Goal: Information Seeking & Learning: Learn about a topic

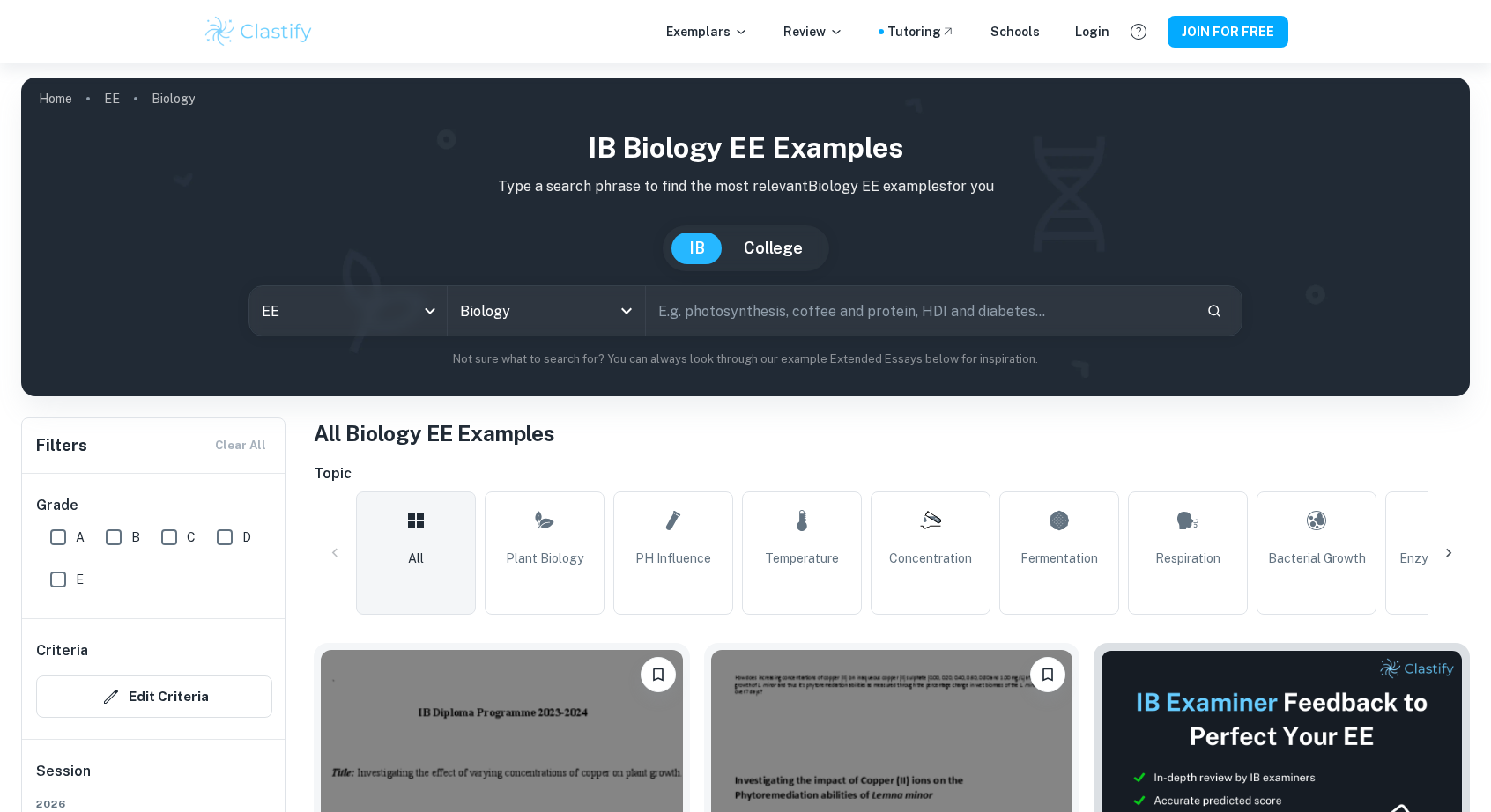
scroll to position [501, 0]
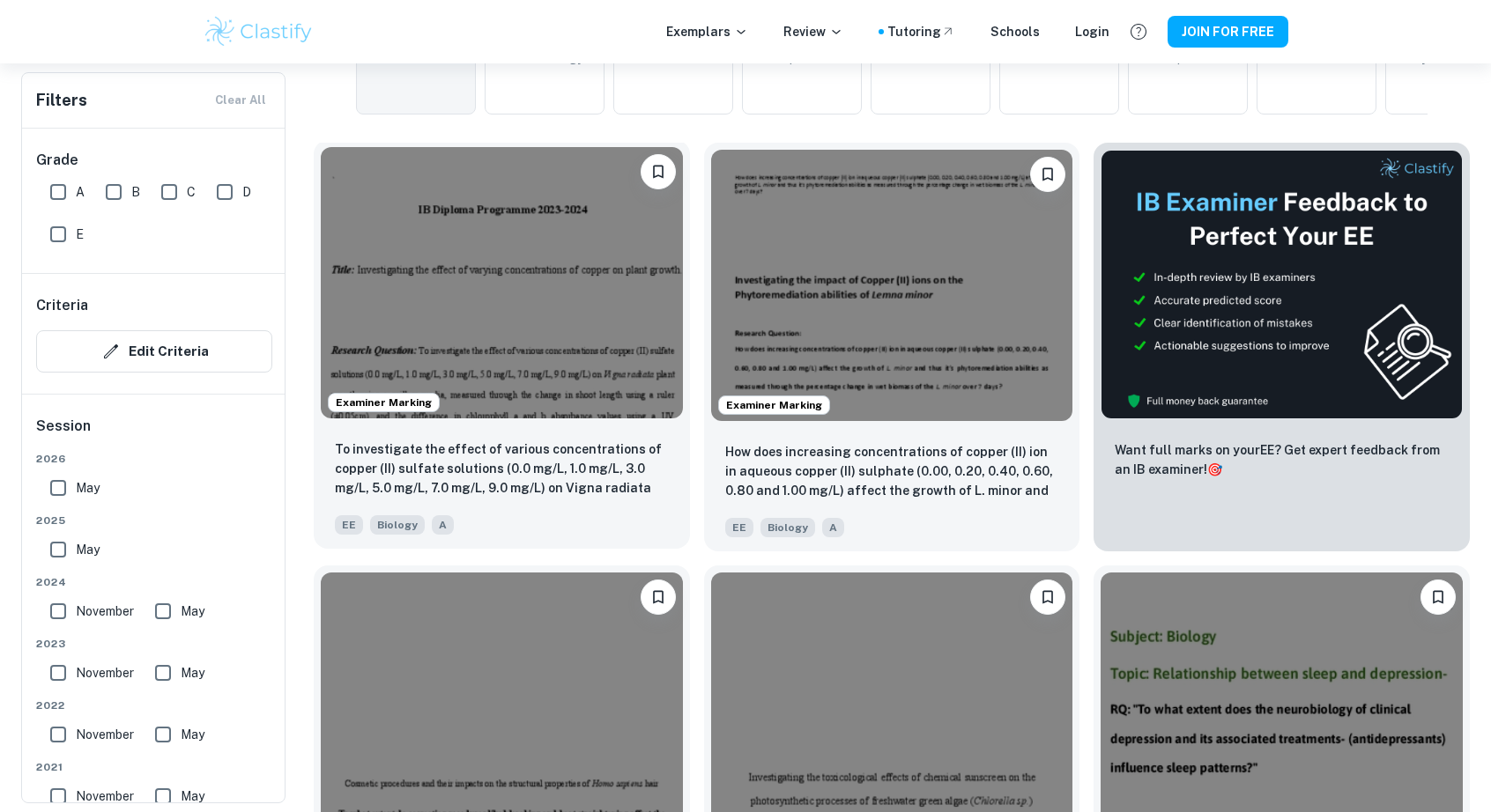
click at [525, 320] on img at bounding box center [501, 282] width 362 height 271
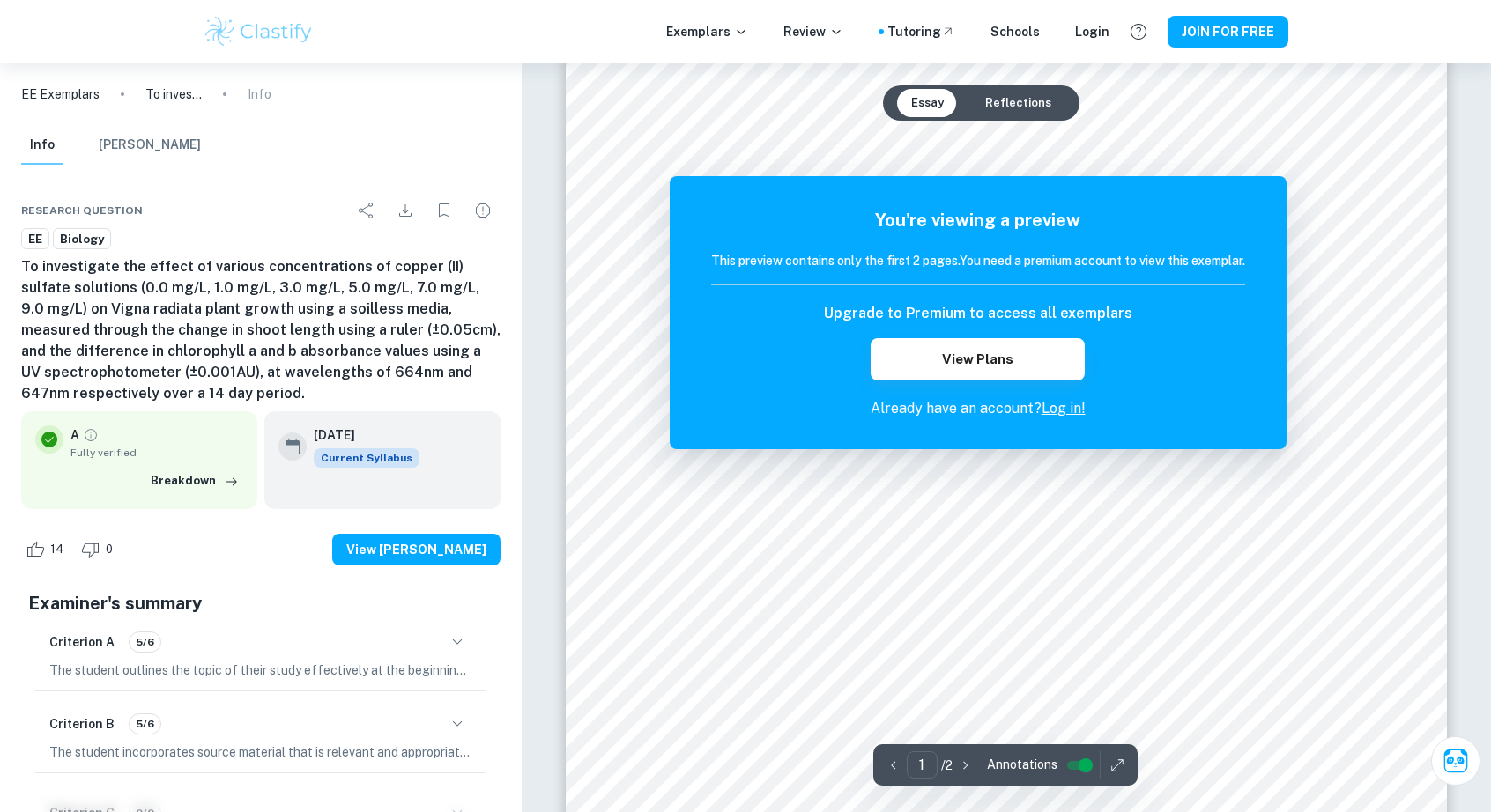
scroll to position [236, 0]
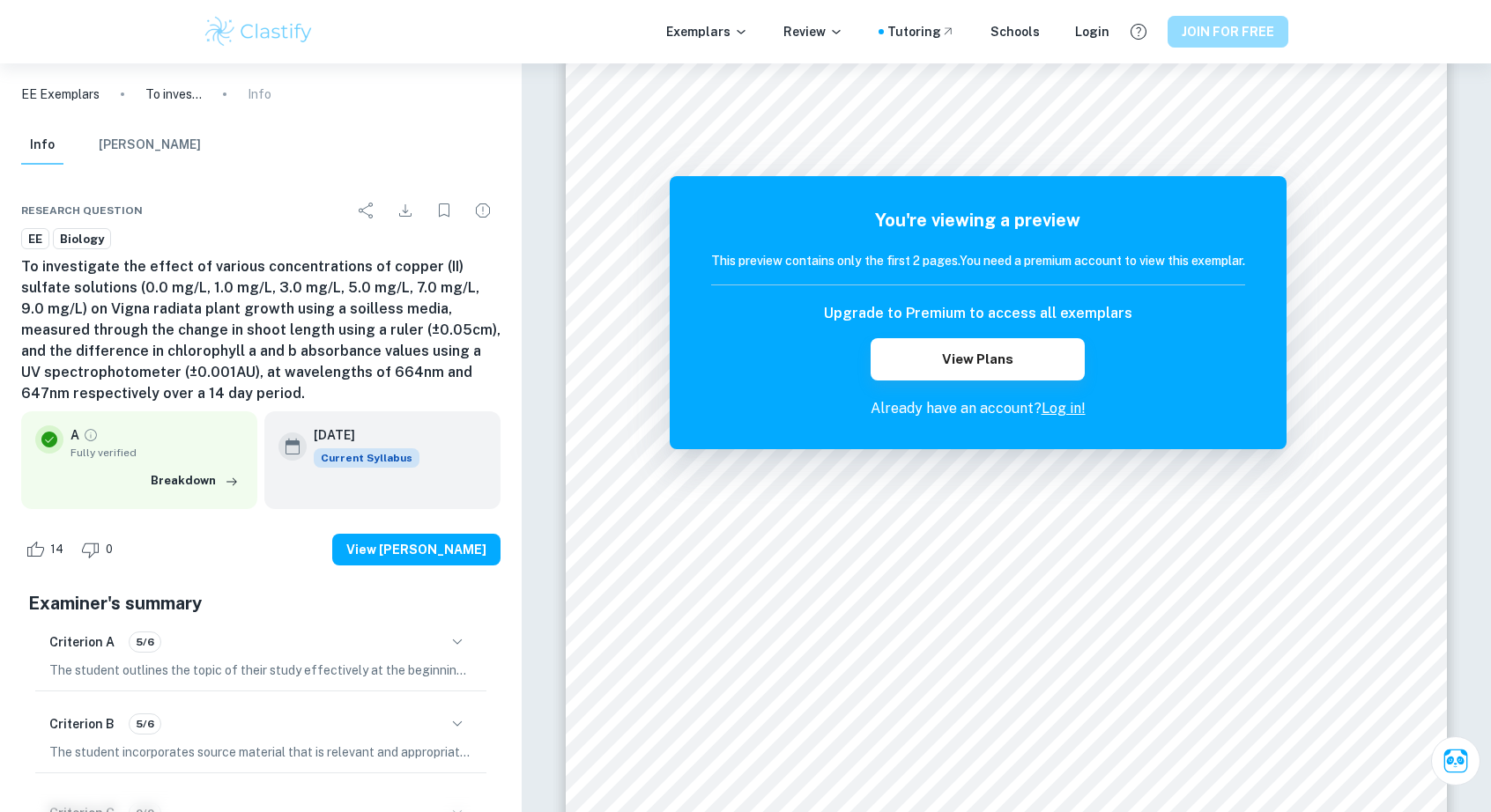
click at [1194, 16] on button "JOIN FOR FREE" at bounding box center [1228, 32] width 120 height 32
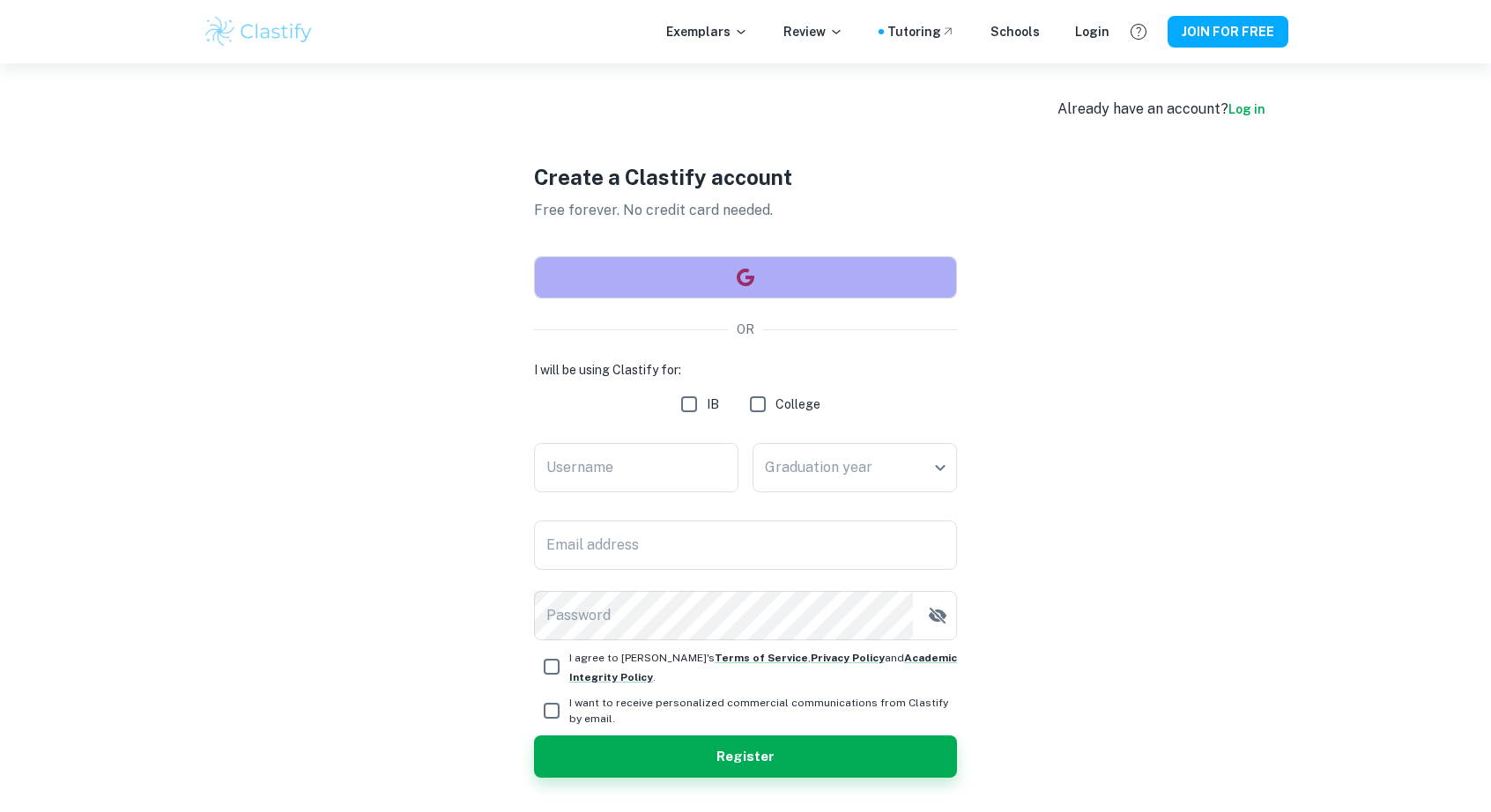
click at [687, 279] on button "button" at bounding box center [745, 277] width 423 height 42
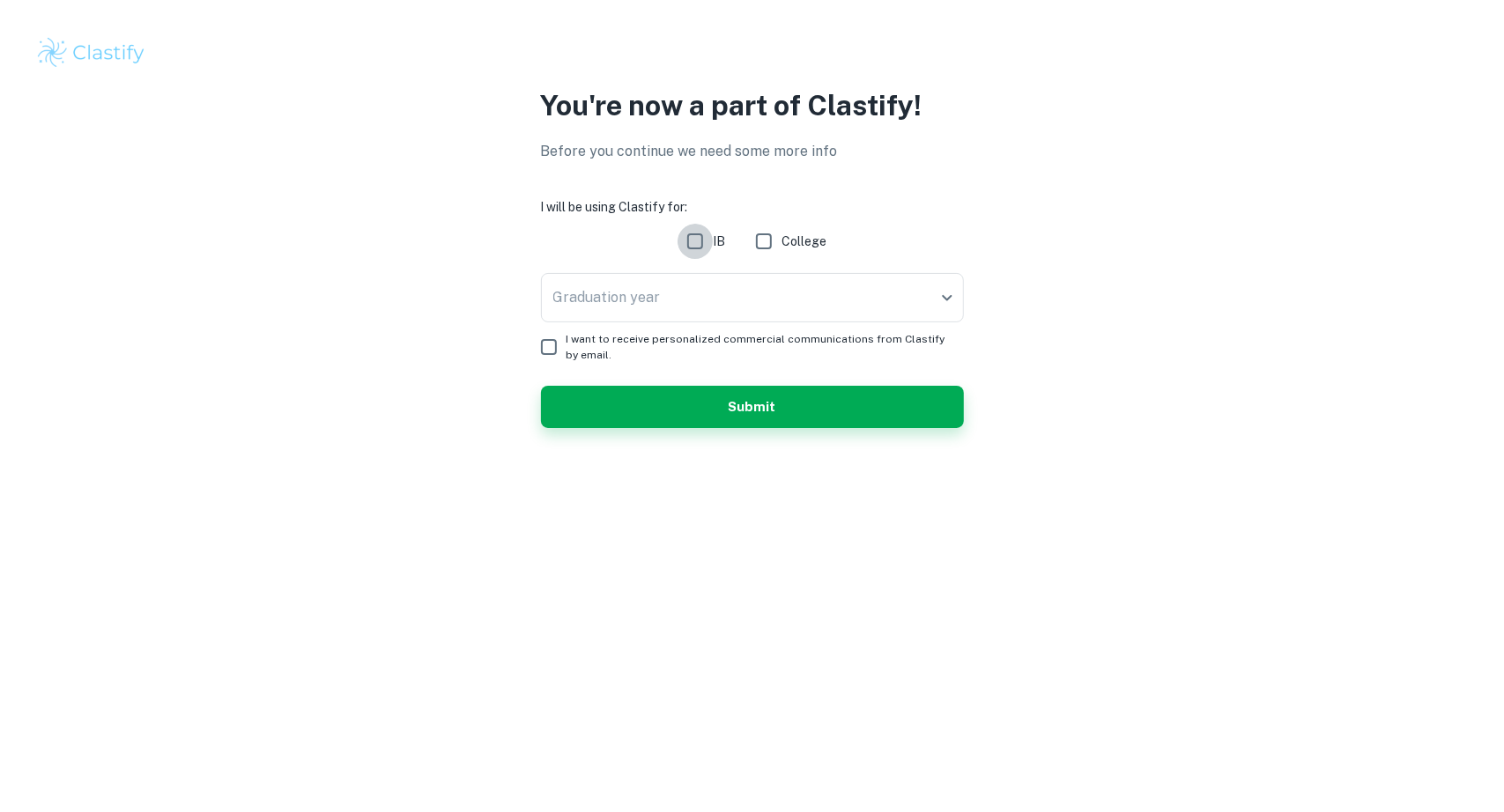
click at [711, 238] on input "IB" at bounding box center [695, 241] width 35 height 35
checkbox input "true"
click at [637, 397] on button "Submit" at bounding box center [752, 407] width 423 height 42
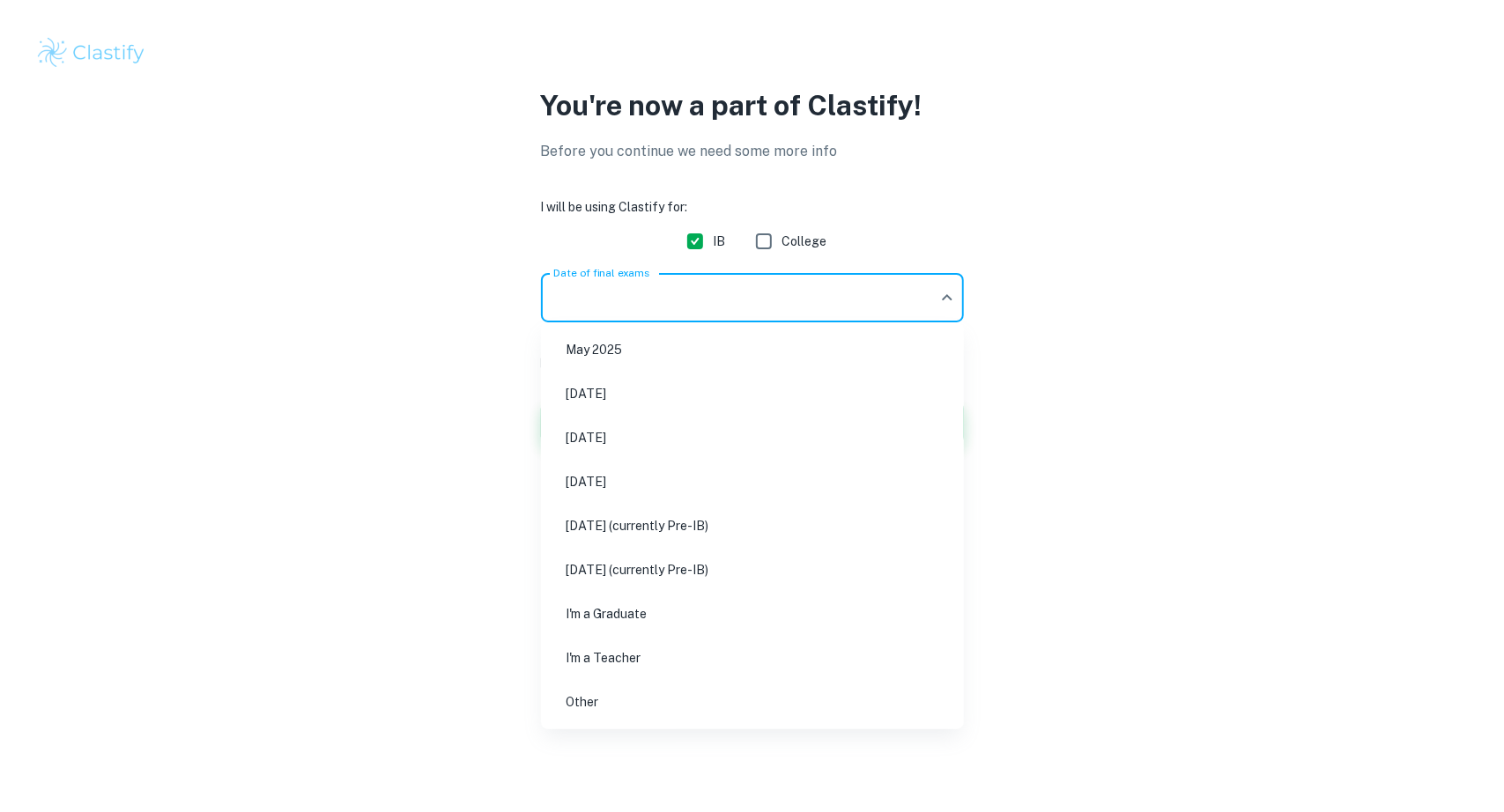
click at [604, 287] on body "We value your privacy We use cookies to enhance your browsing experience, serve…" at bounding box center [752, 406] width 1504 height 812
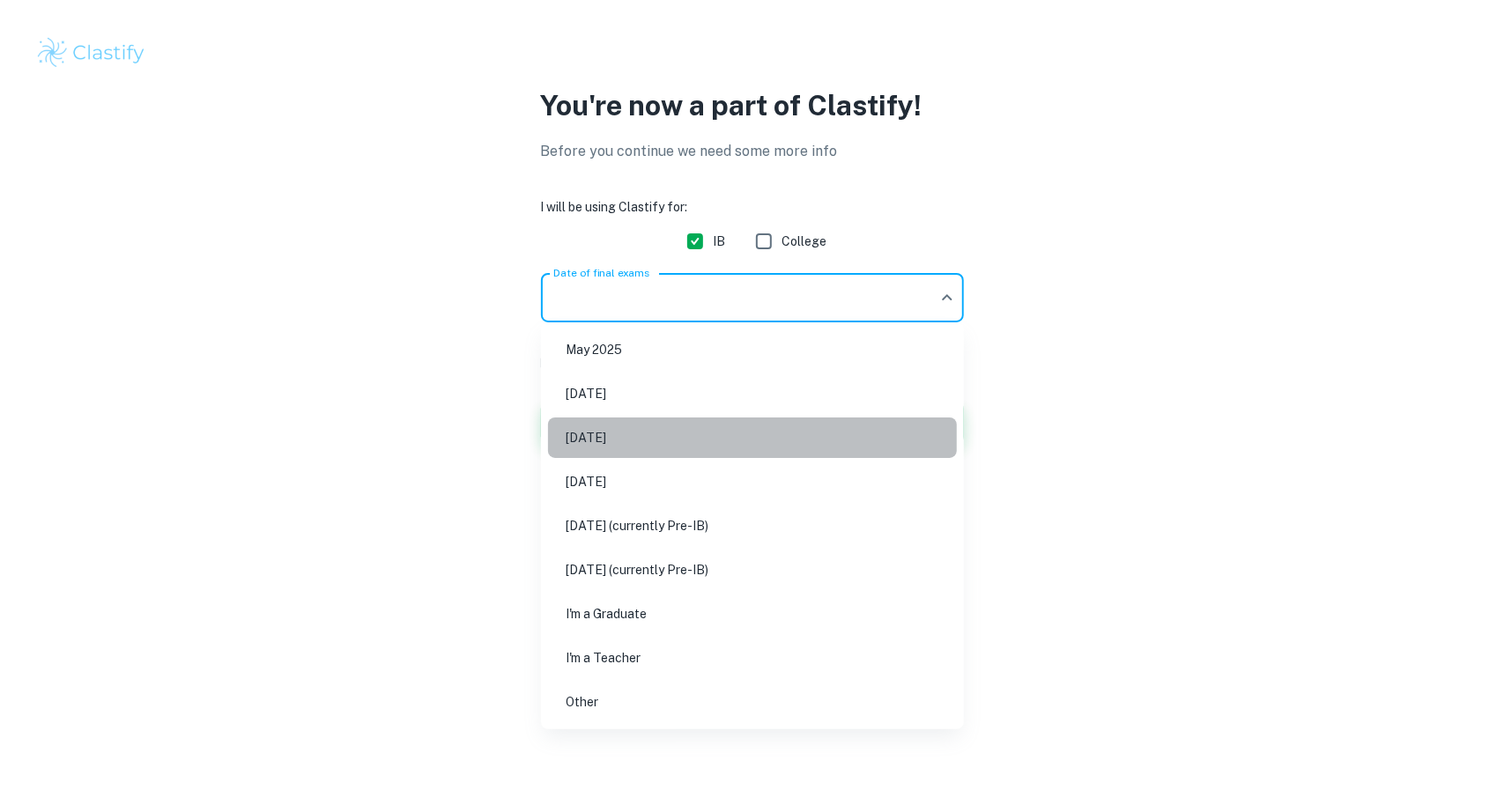
click at [666, 449] on li "[DATE]" at bounding box center [752, 438] width 409 height 40
type input "M26"
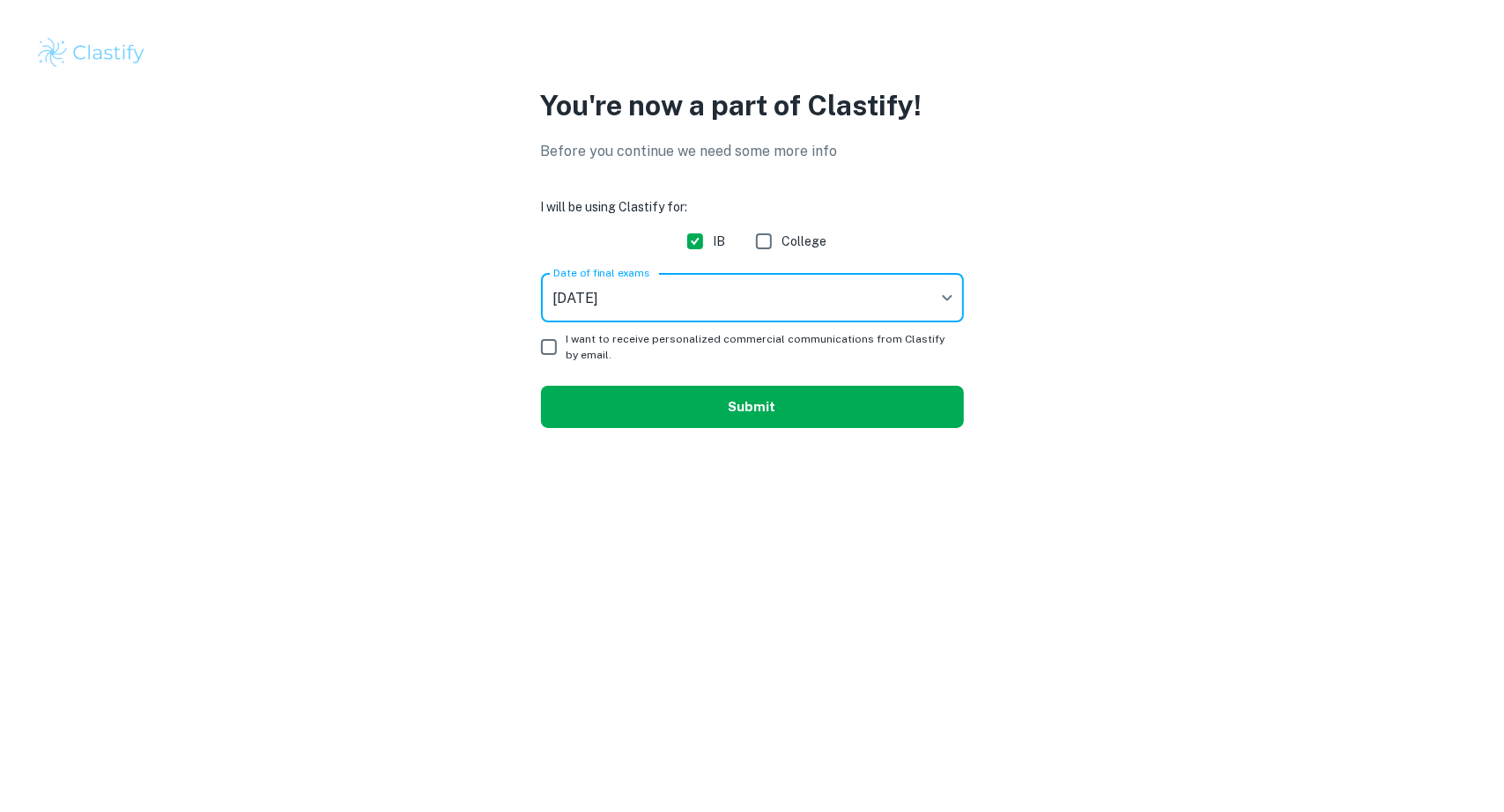
click at [651, 410] on button "Submit" at bounding box center [752, 407] width 423 height 42
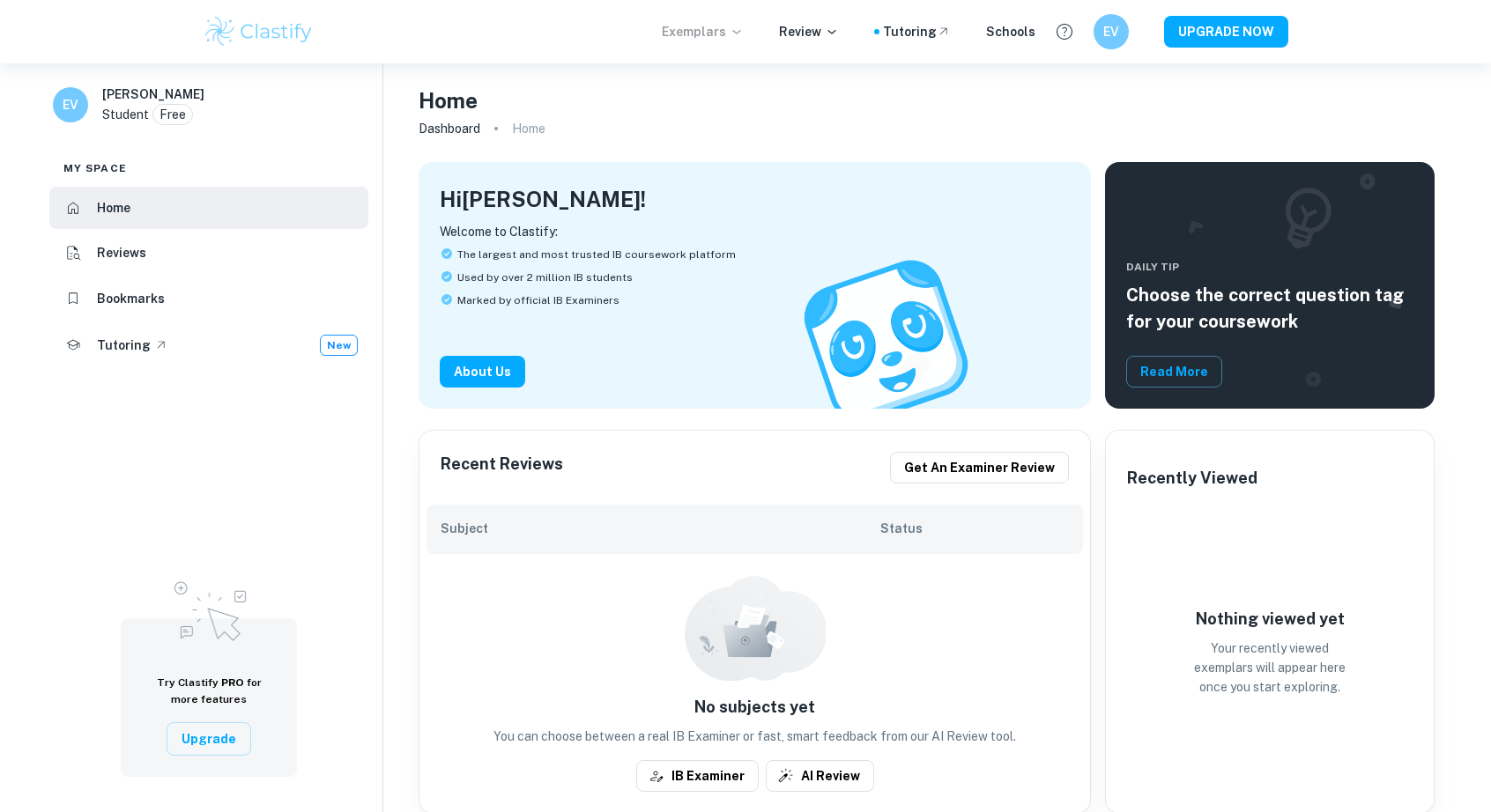
click at [703, 39] on p "Exemplars" at bounding box center [702, 32] width 82 height 20
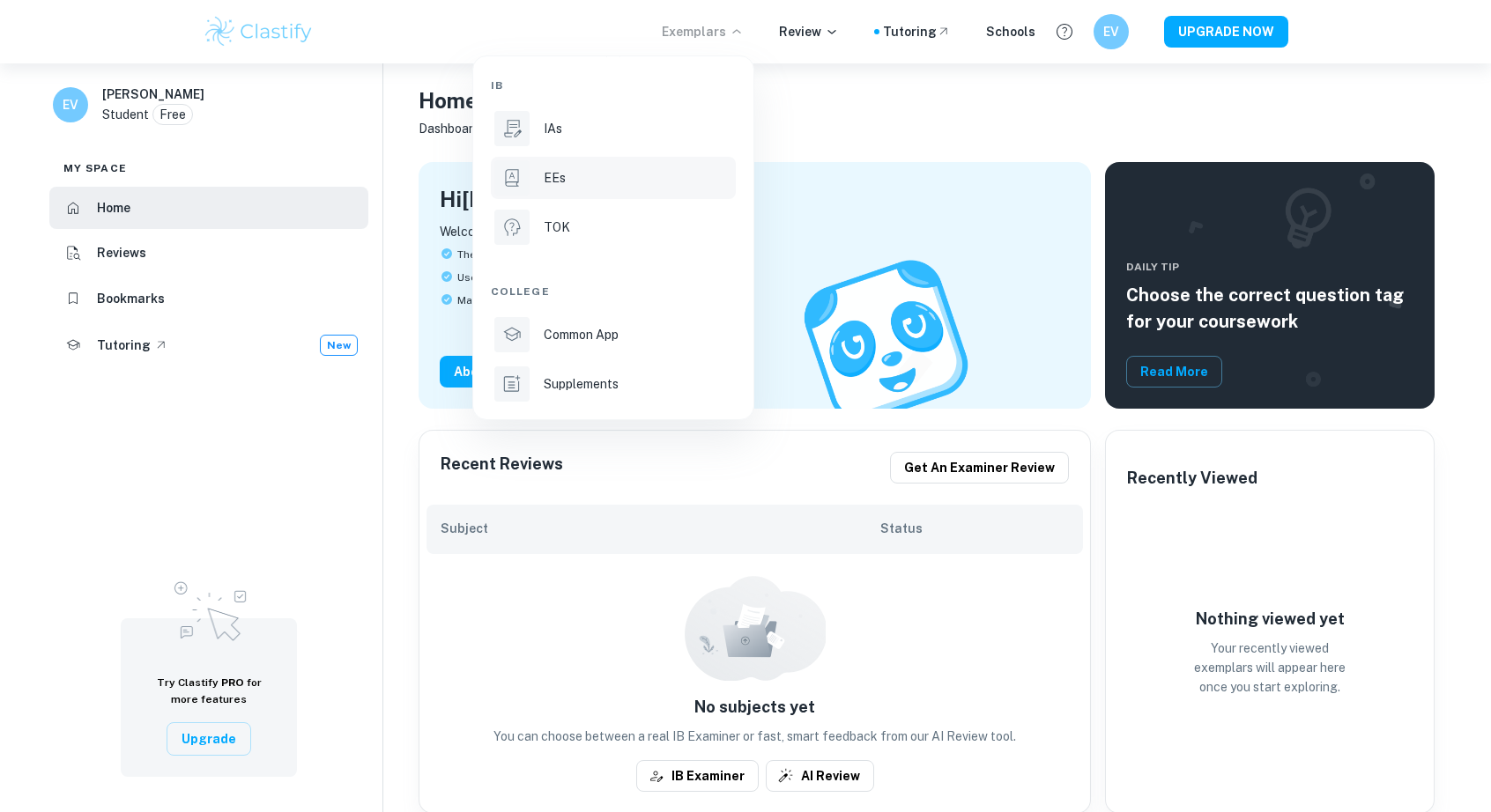
click at [559, 175] on p "EEs" at bounding box center [555, 178] width 22 height 20
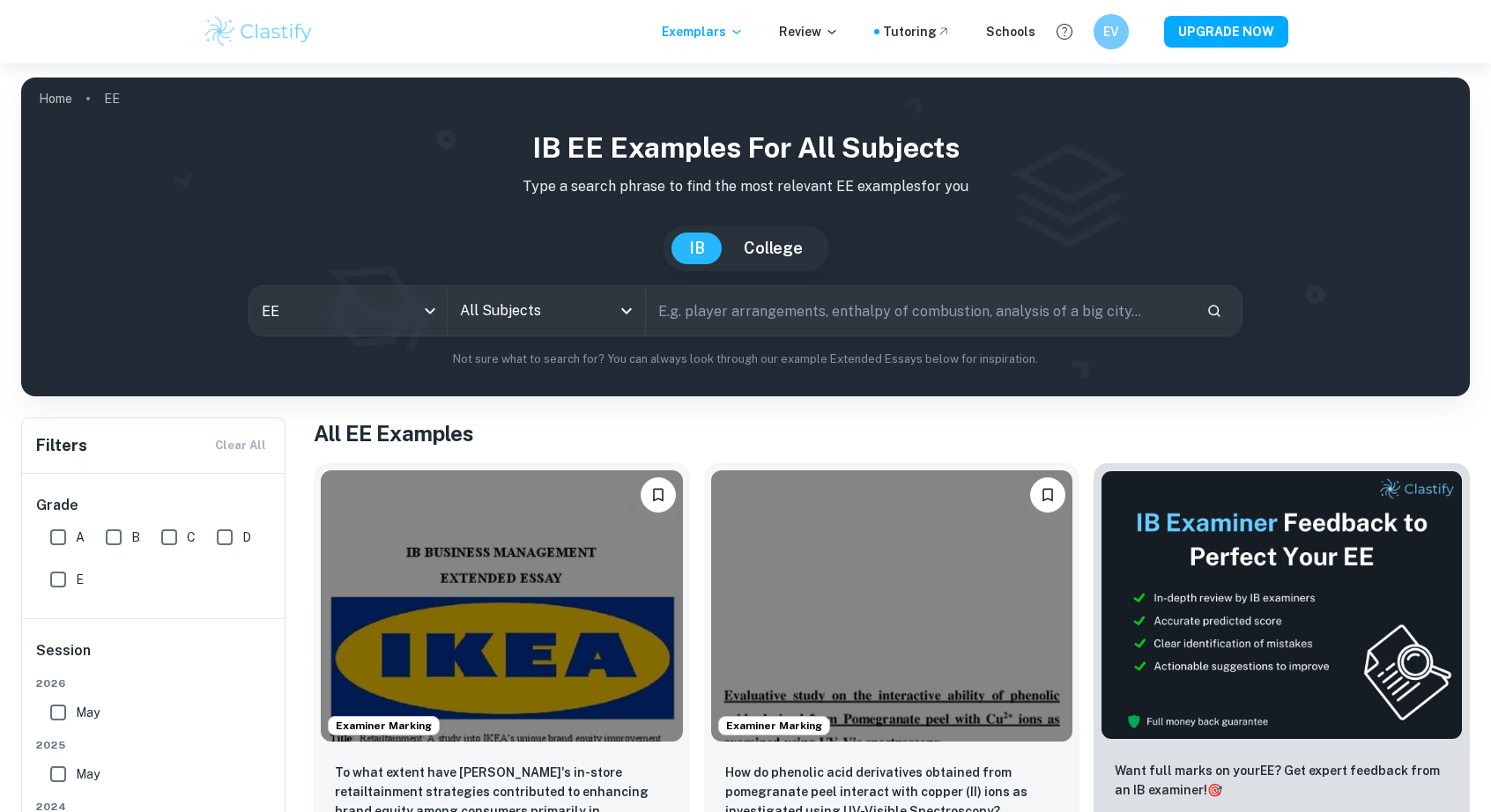
click at [46, 545] on input "A" at bounding box center [58, 537] width 35 height 35
checkbox input "true"
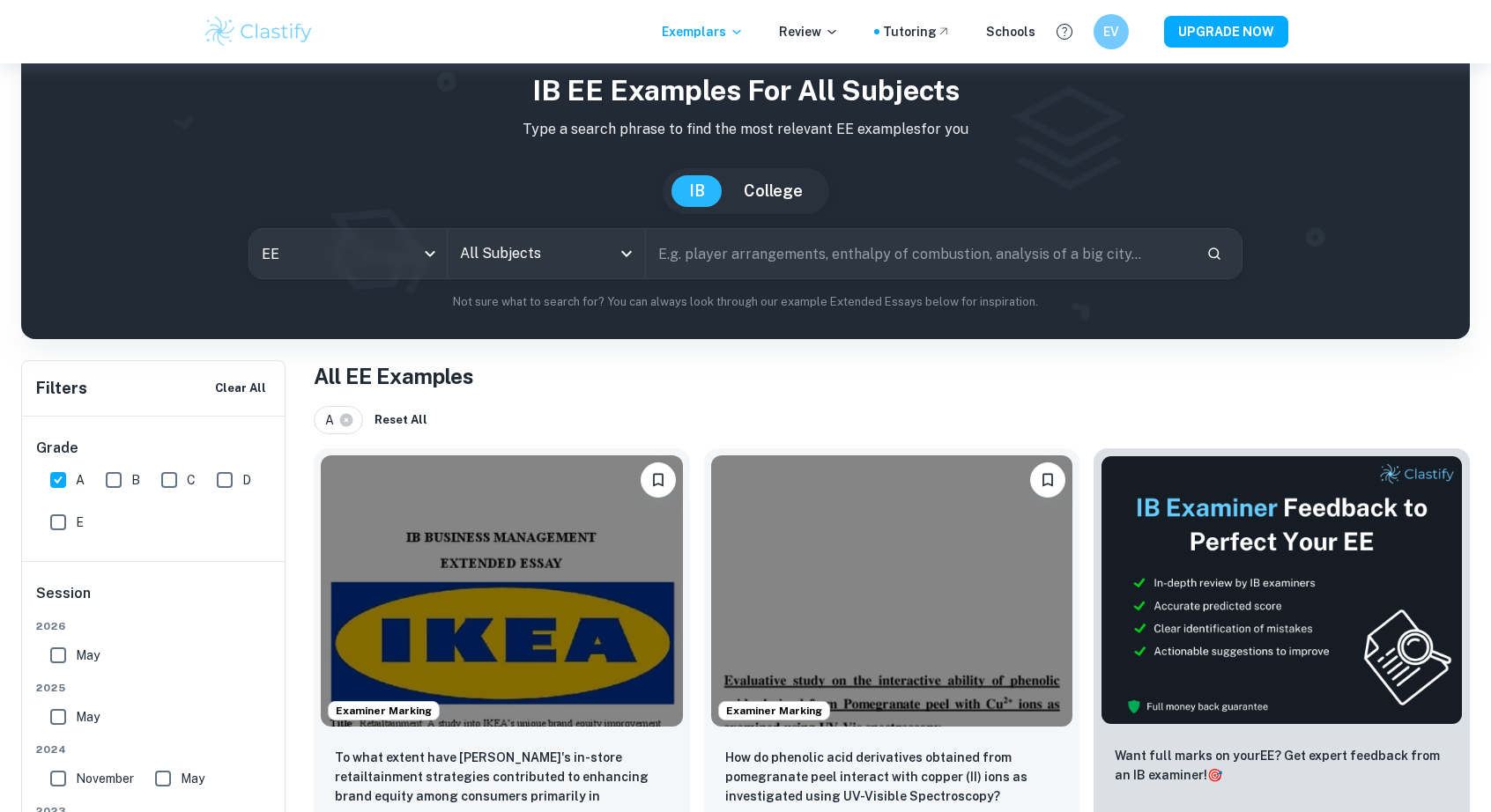
scroll to position [56, 0]
click at [686, 260] on input "text" at bounding box center [918, 254] width 546 height 49
type input "biology"
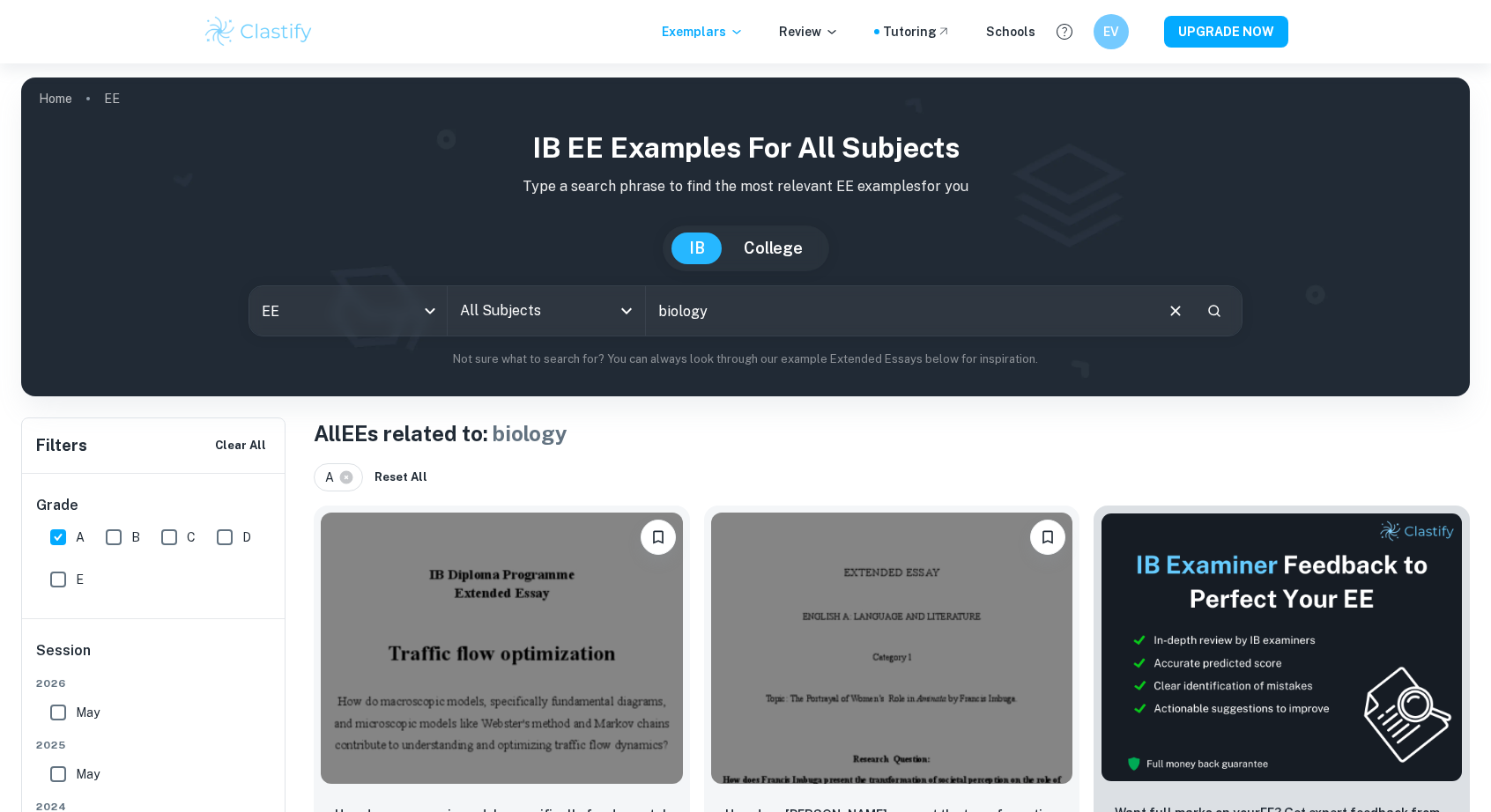
click at [622, 323] on div "All Subjects" at bounding box center [546, 311] width 197 height 49
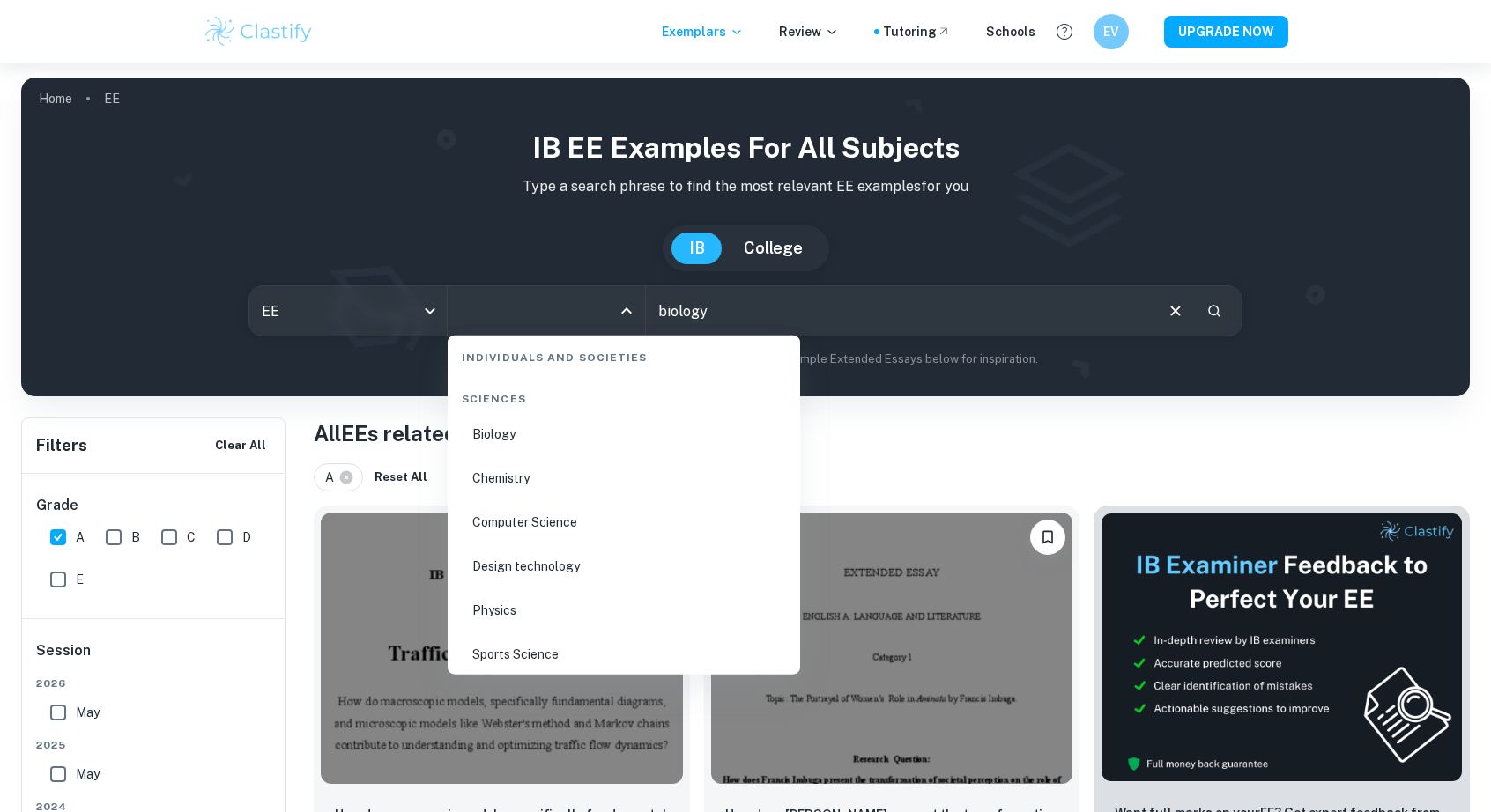
scroll to position [2573, 0]
click at [518, 422] on li "Biology" at bounding box center [623, 438] width 338 height 40
type input "Biology"
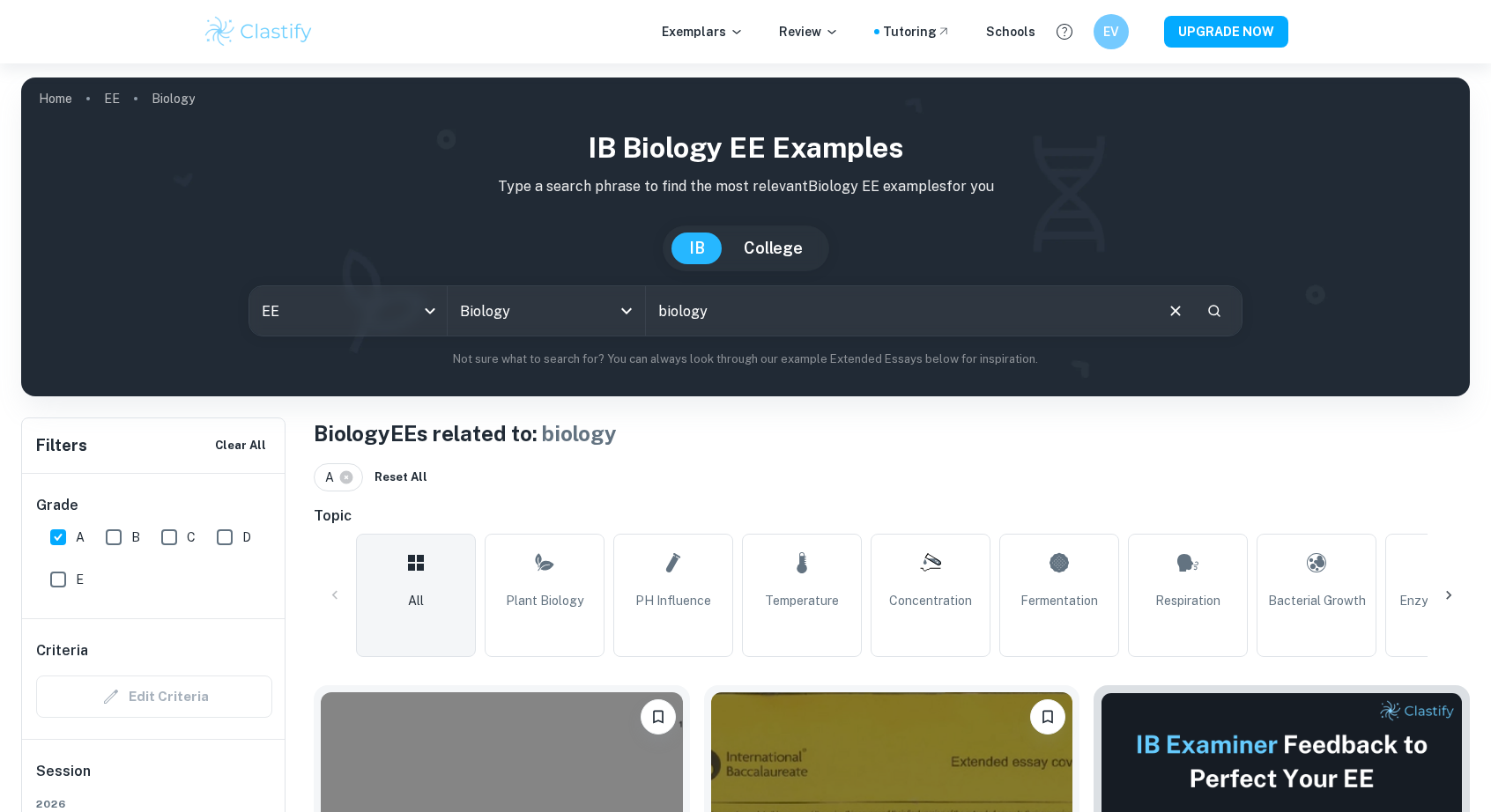
click at [1080, 326] on input "biology" at bounding box center [898, 311] width 506 height 49
type input "b"
type input "+"
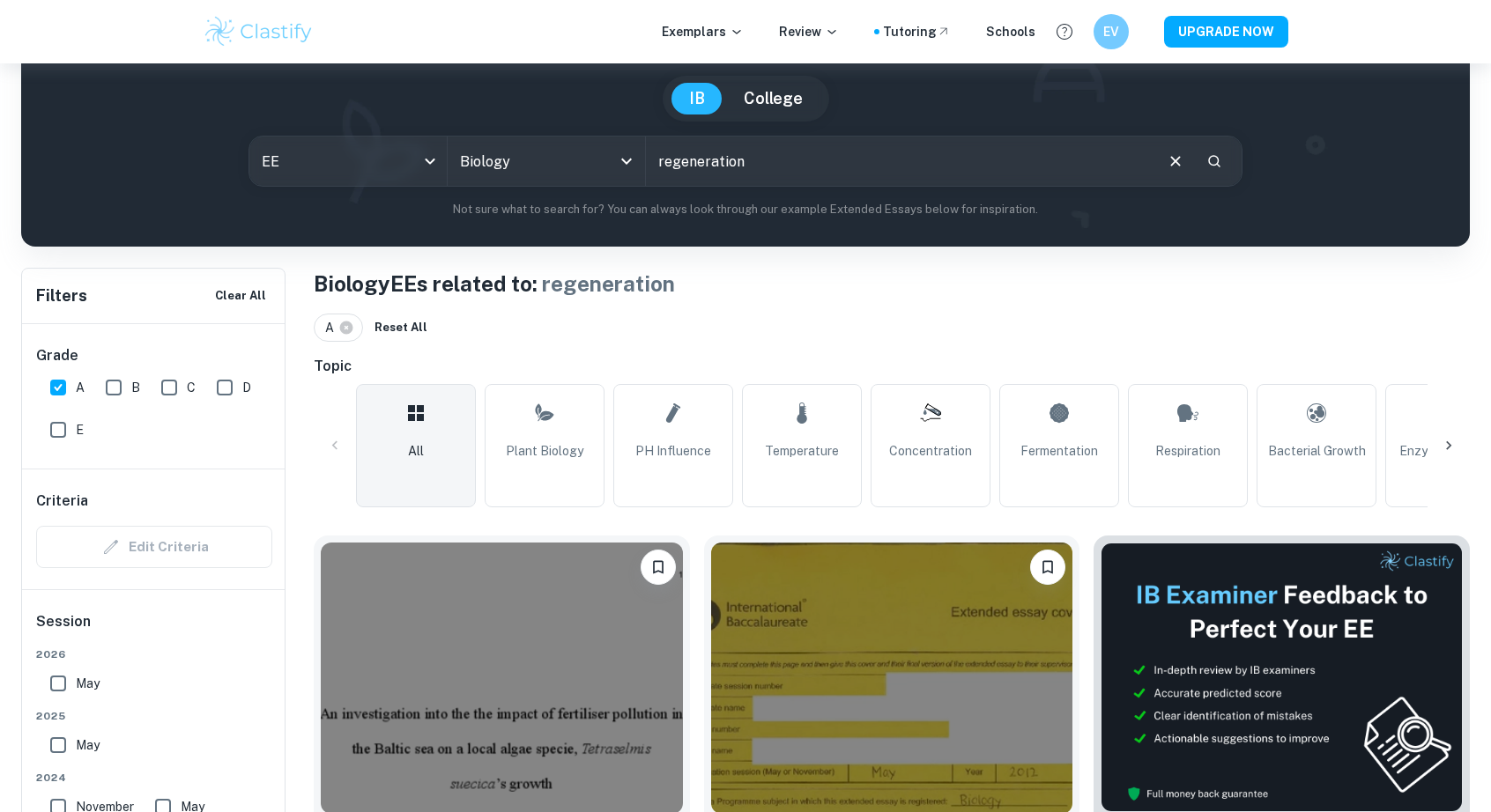
scroll to position [148, 0]
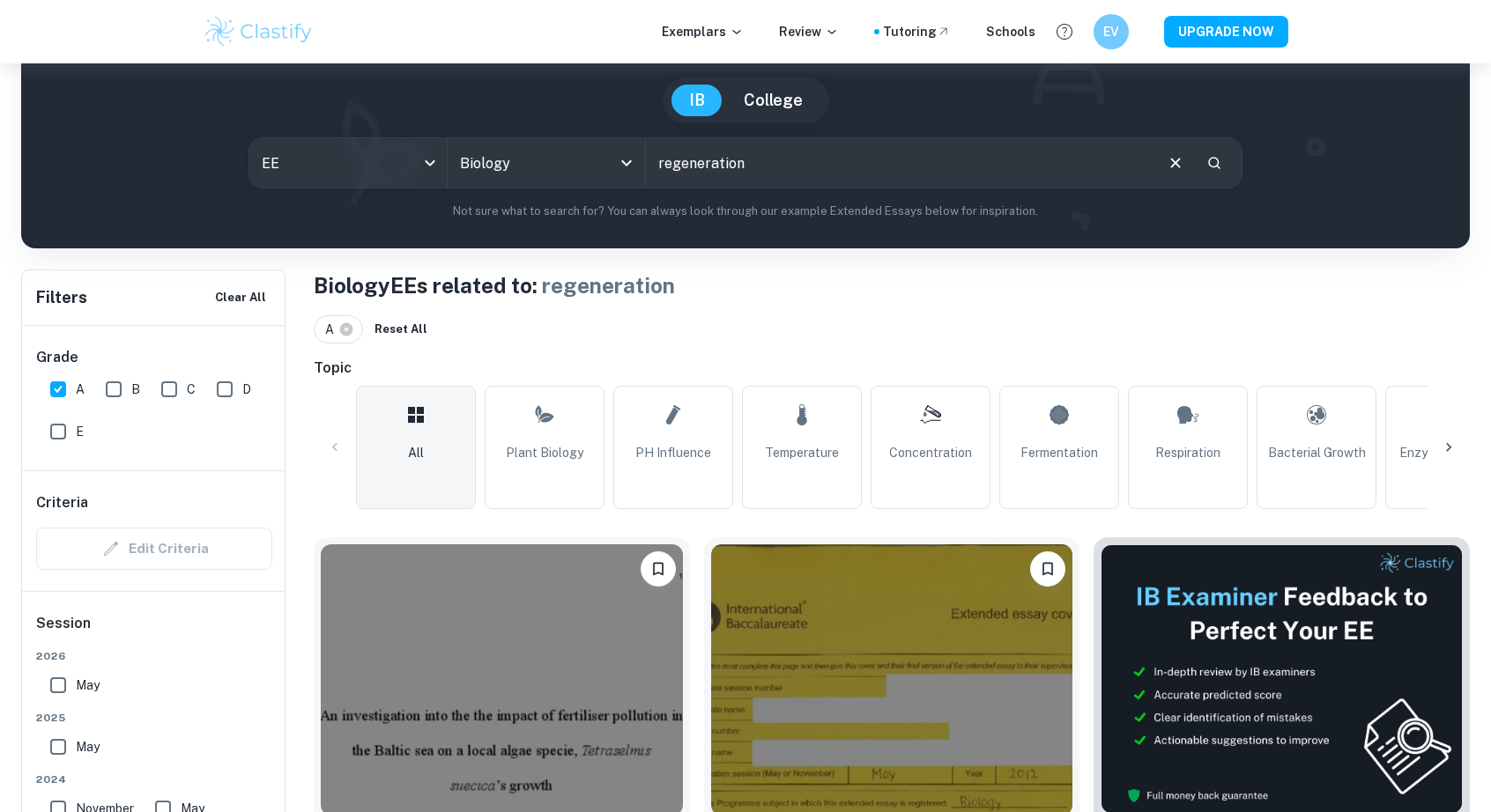
click at [1447, 448] on icon at bounding box center [1449, 447] width 18 height 18
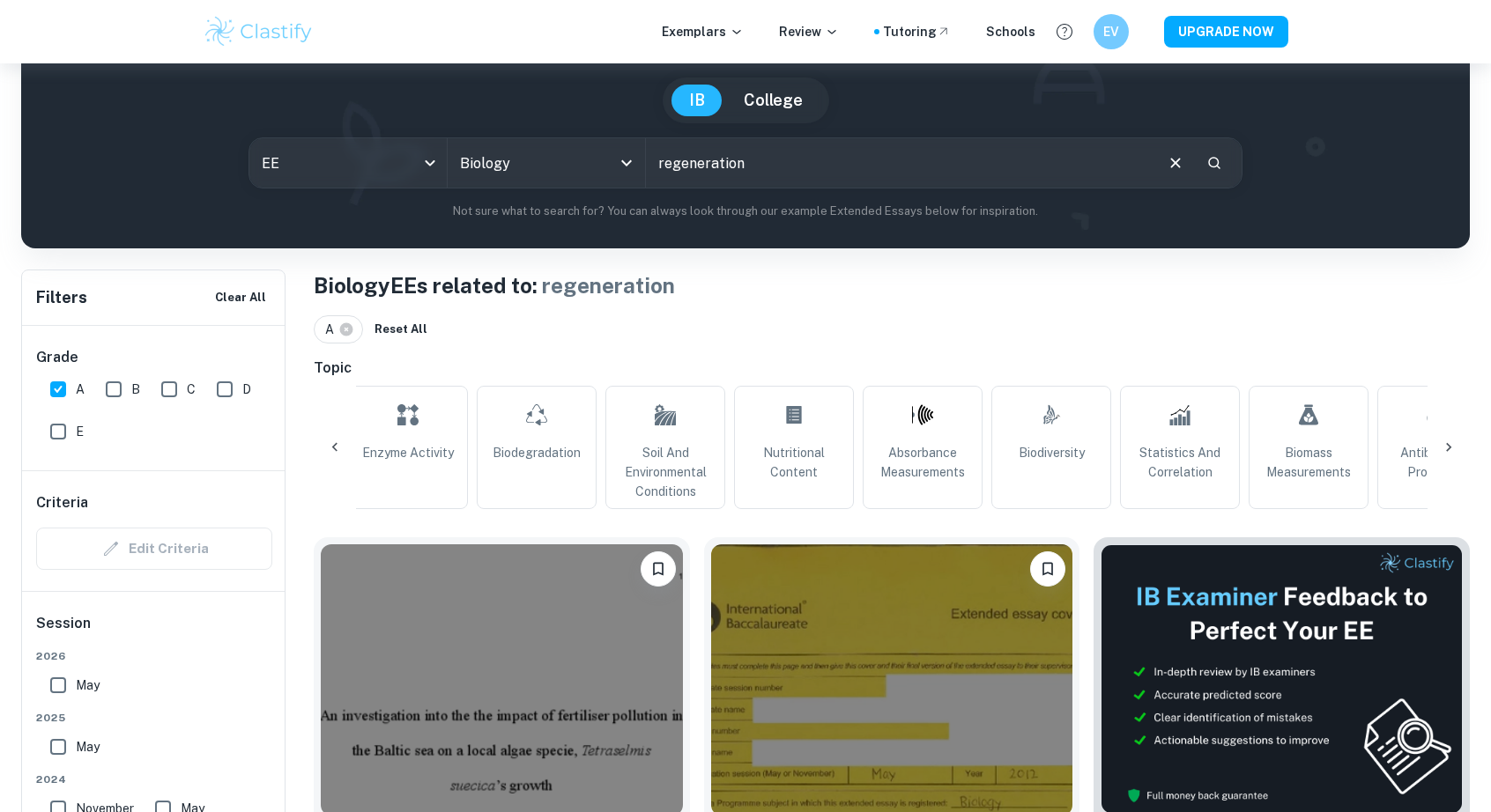
scroll to position [0, 1070]
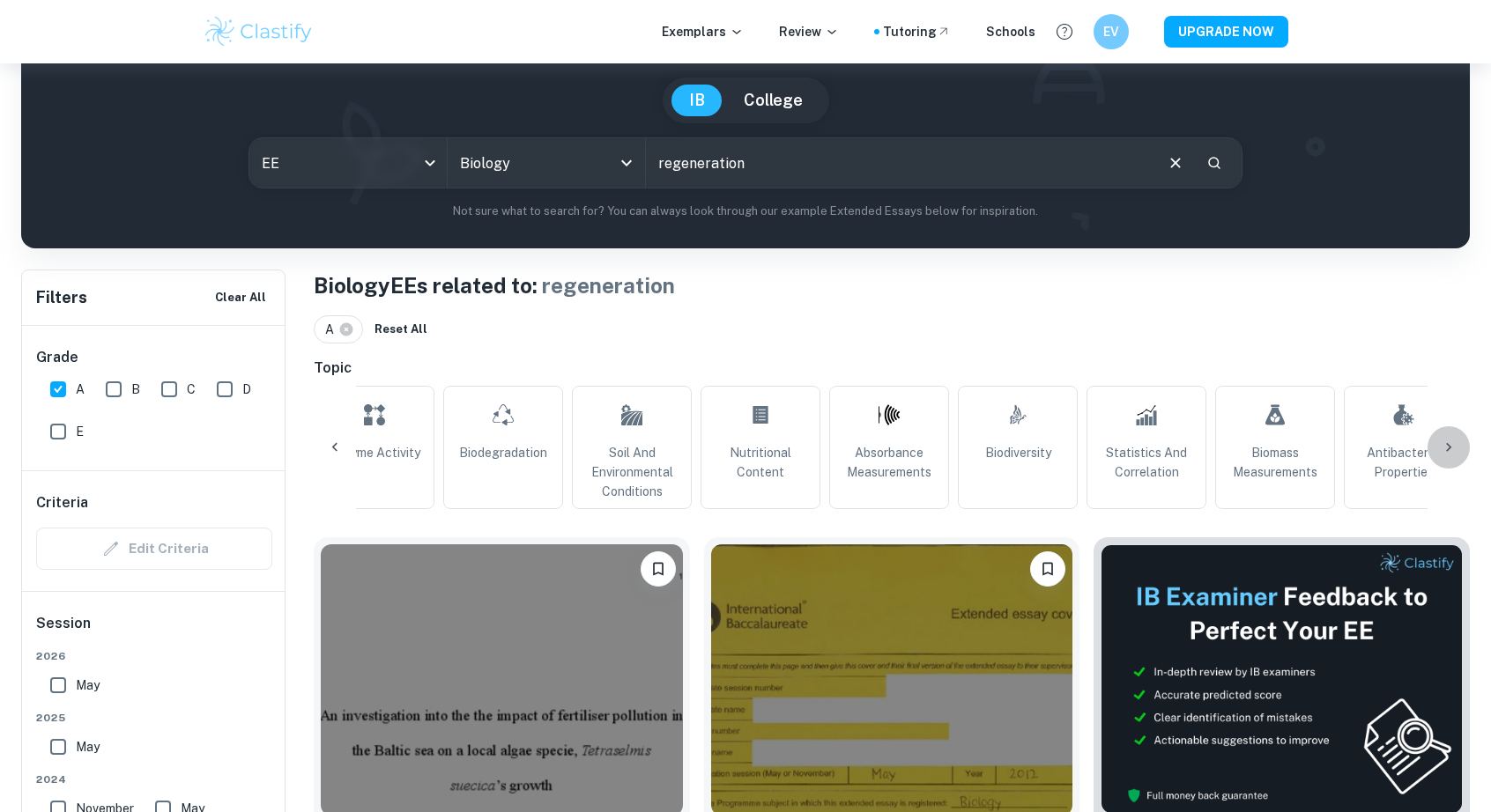
click at [1448, 446] on icon at bounding box center [1449, 447] width 18 height 18
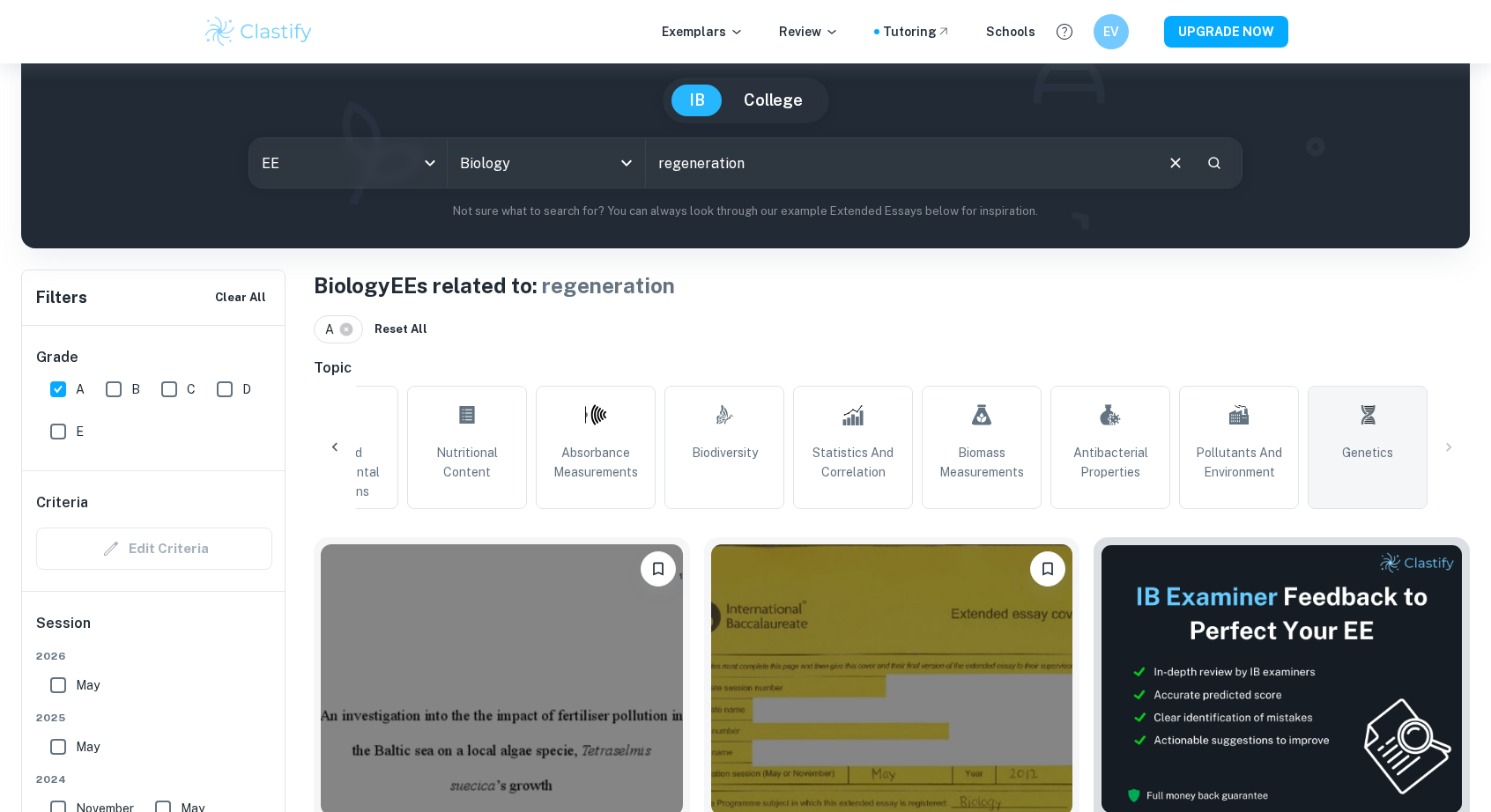
click at [1359, 444] on span "Genetics" at bounding box center [1368, 453] width 51 height 20
type input "Genetics"
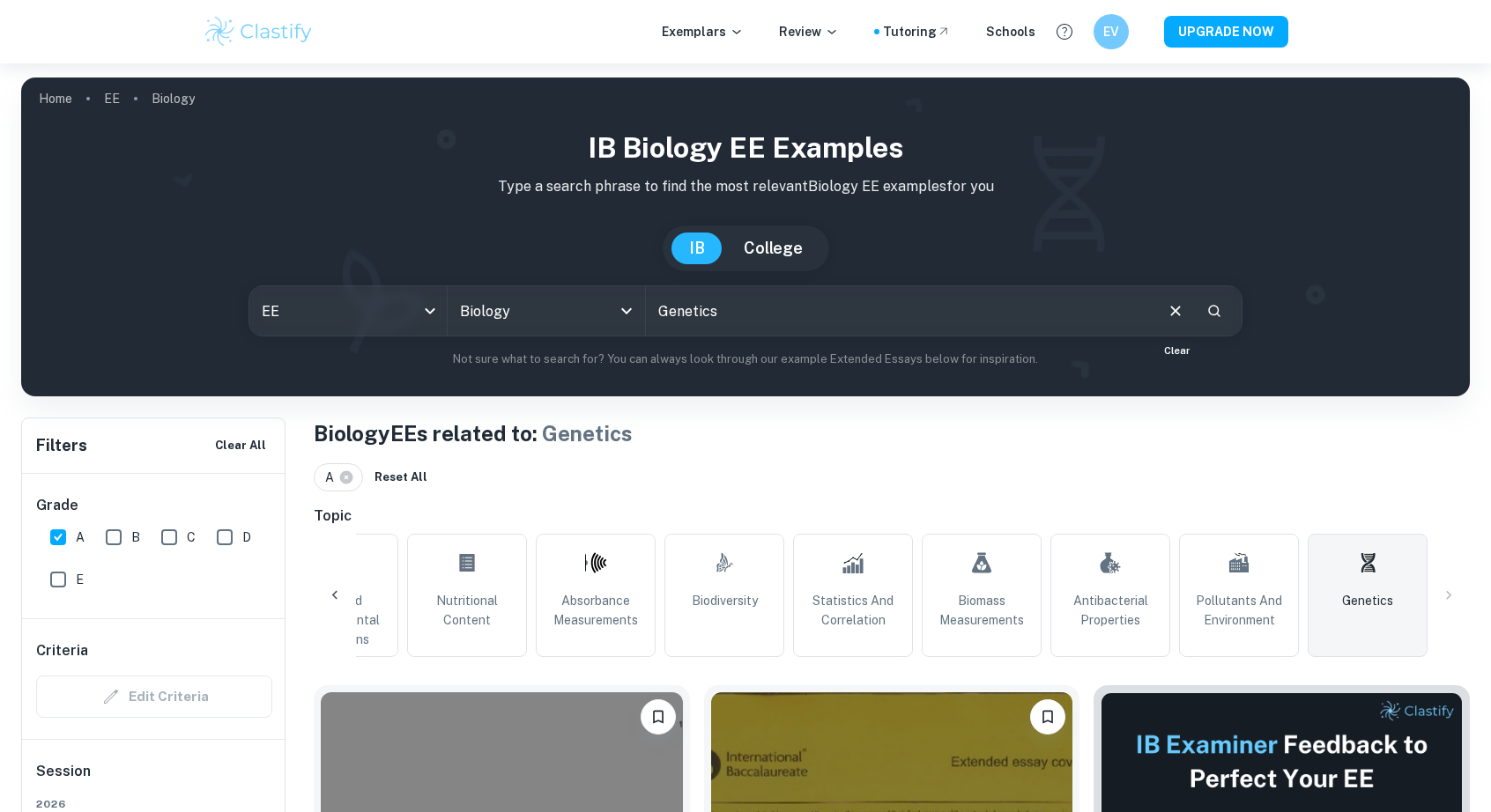
click at [1176, 307] on icon "Clear" at bounding box center [1176, 311] width 20 height 20
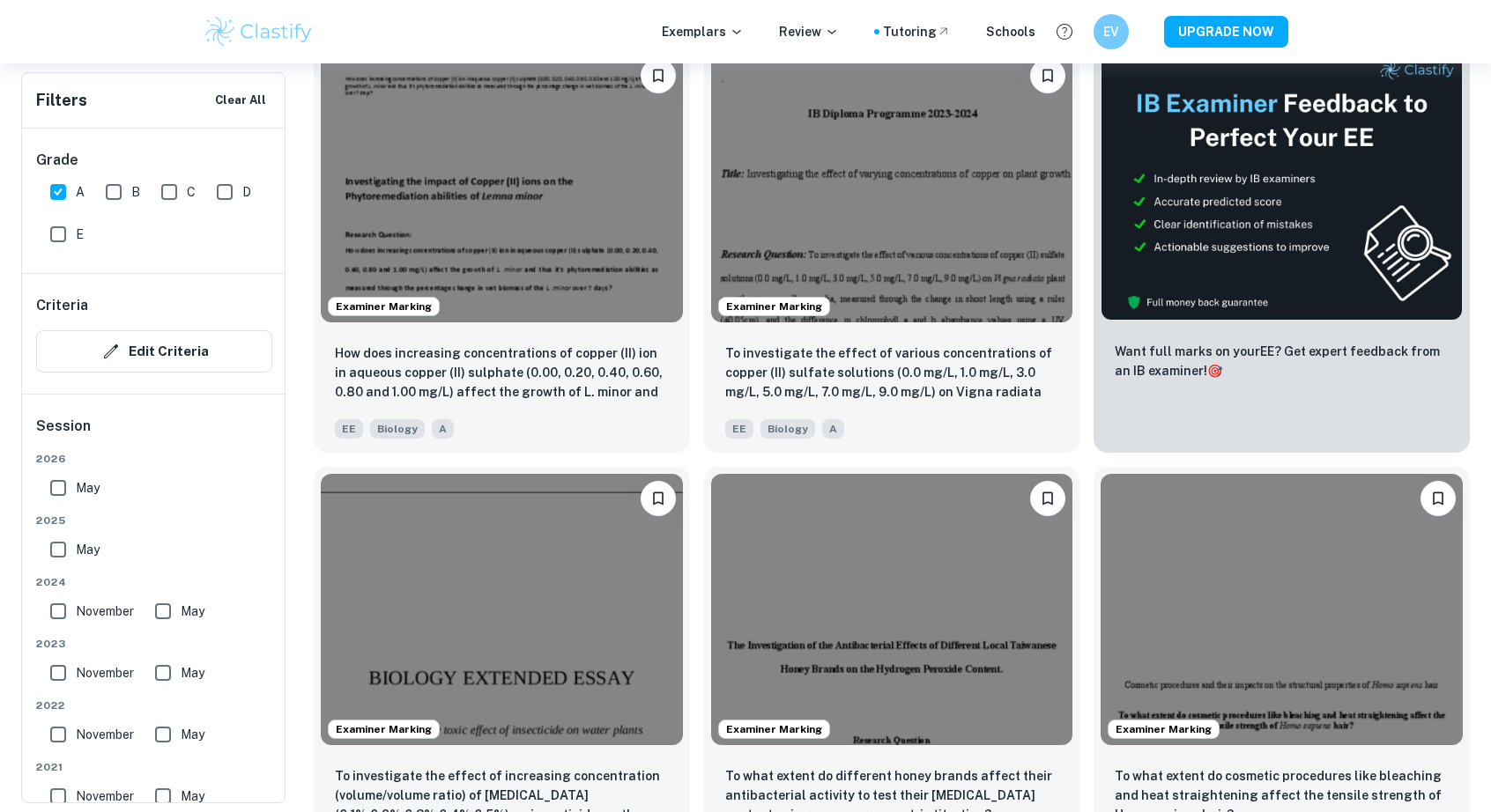
scroll to position [643, 0]
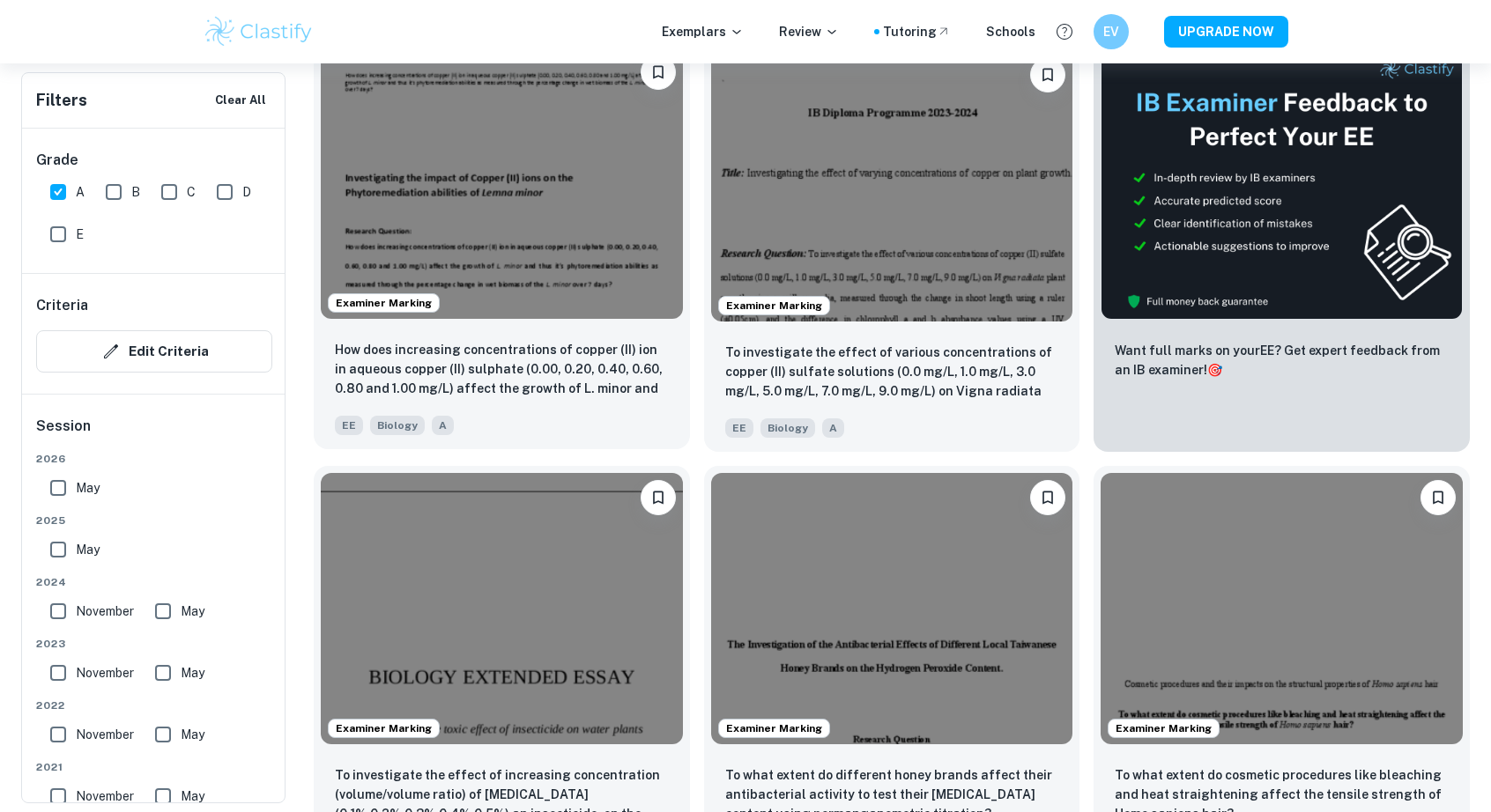
click at [486, 281] on img at bounding box center [501, 182] width 362 height 271
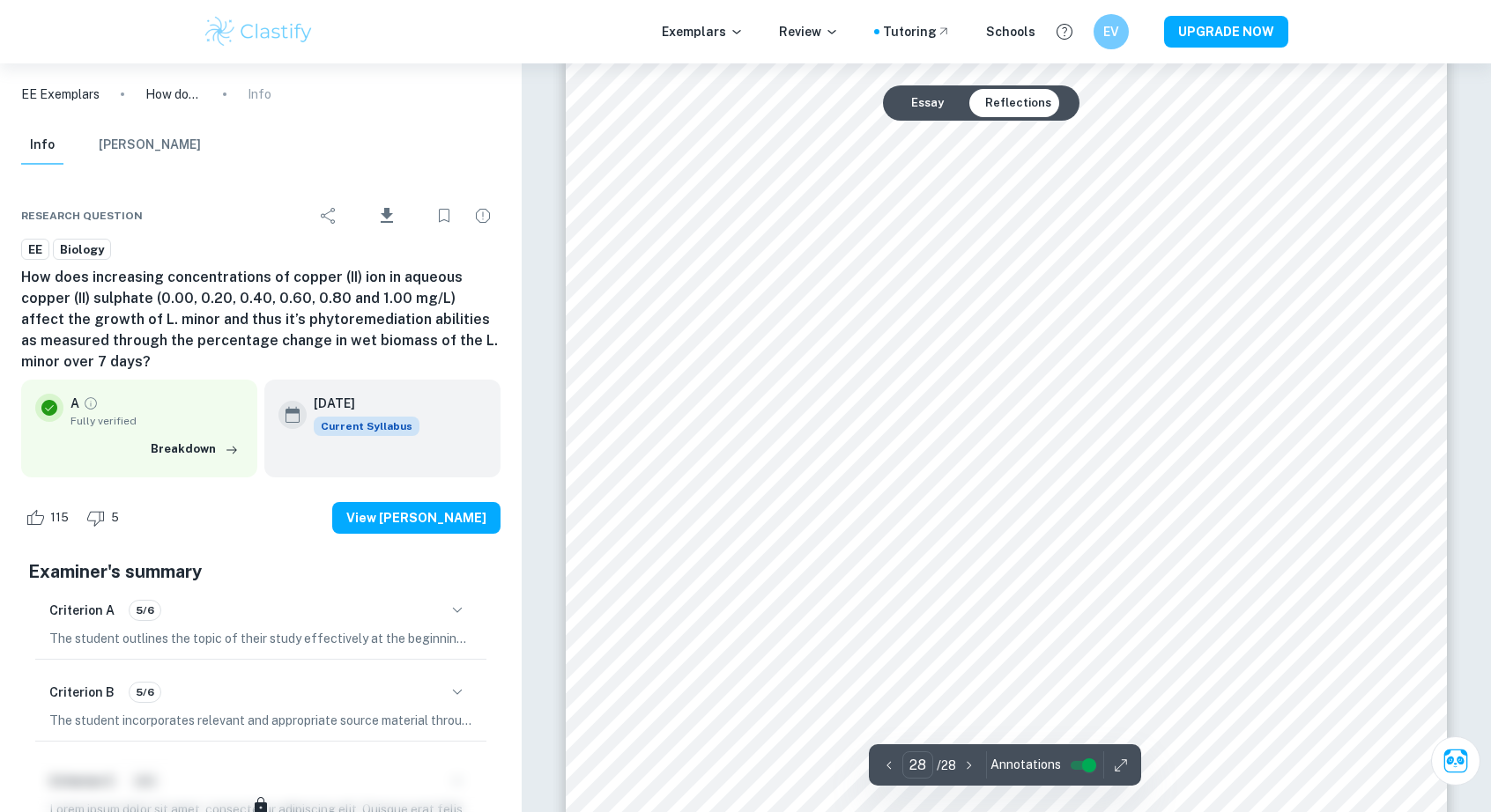
scroll to position [32289, 0]
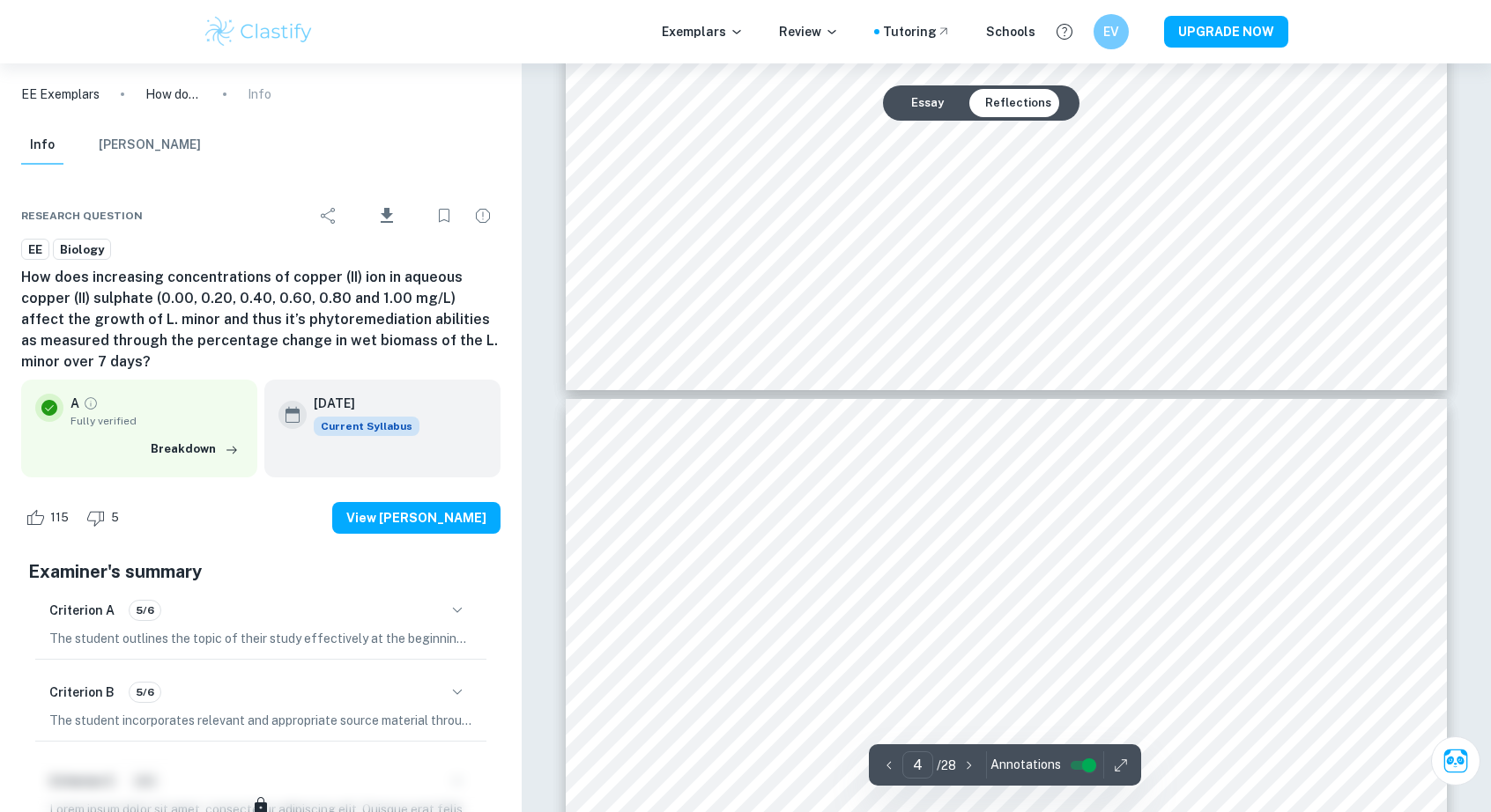
type input "5"
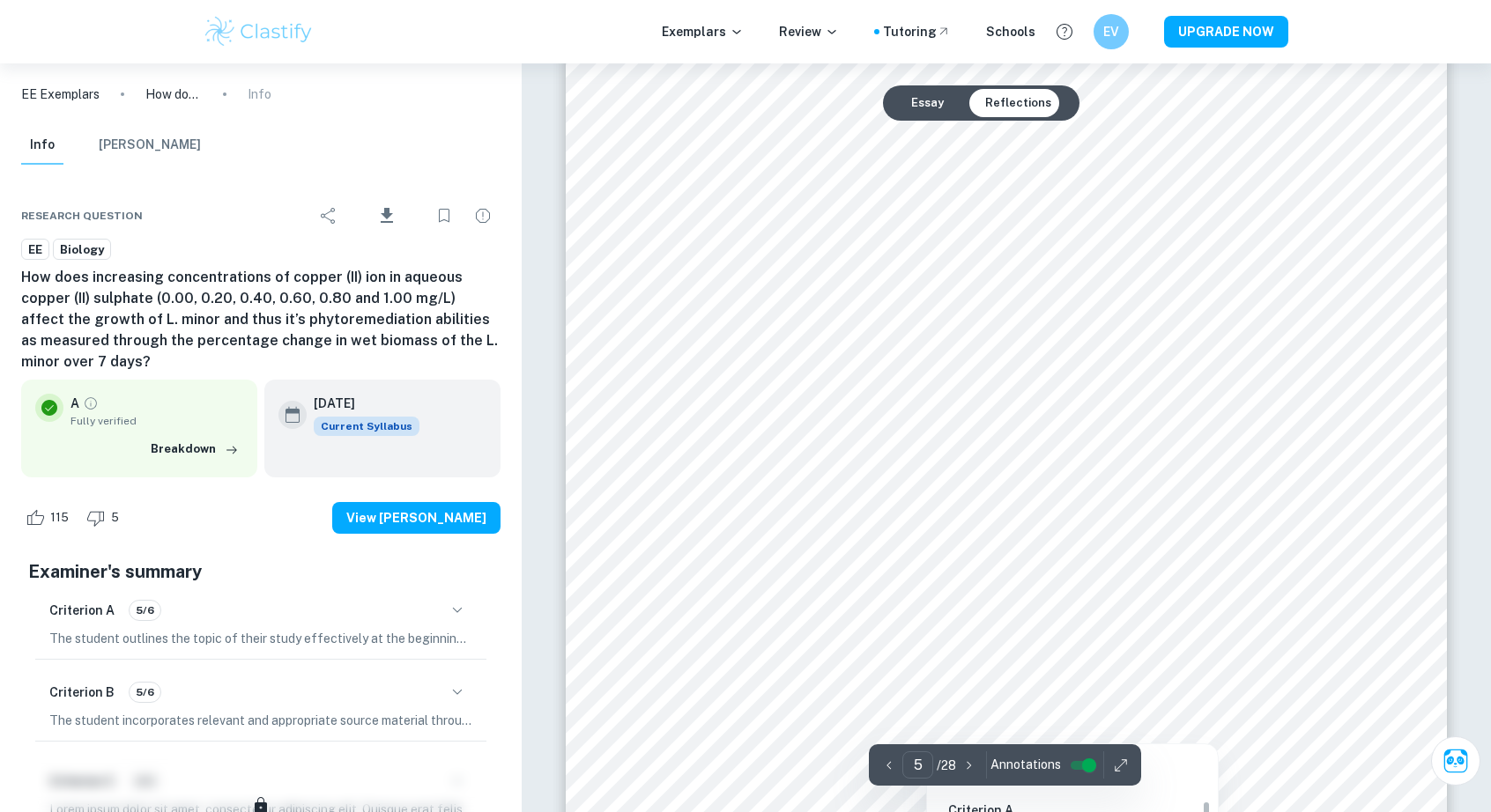
scroll to position [5094, 0]
click at [774, 392] on div at bounding box center [972, 396] width 542 height 69
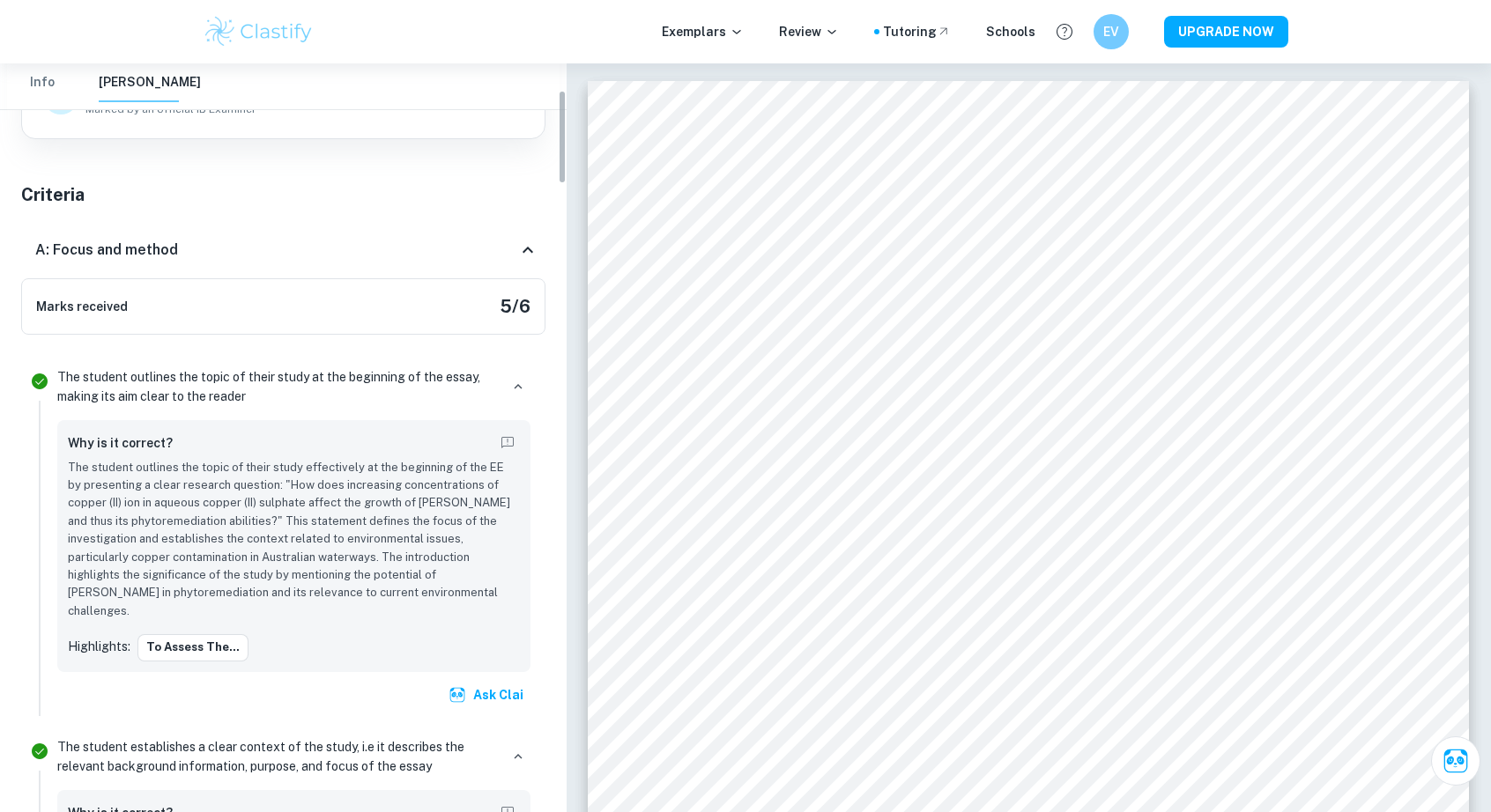
scroll to position [213, 0]
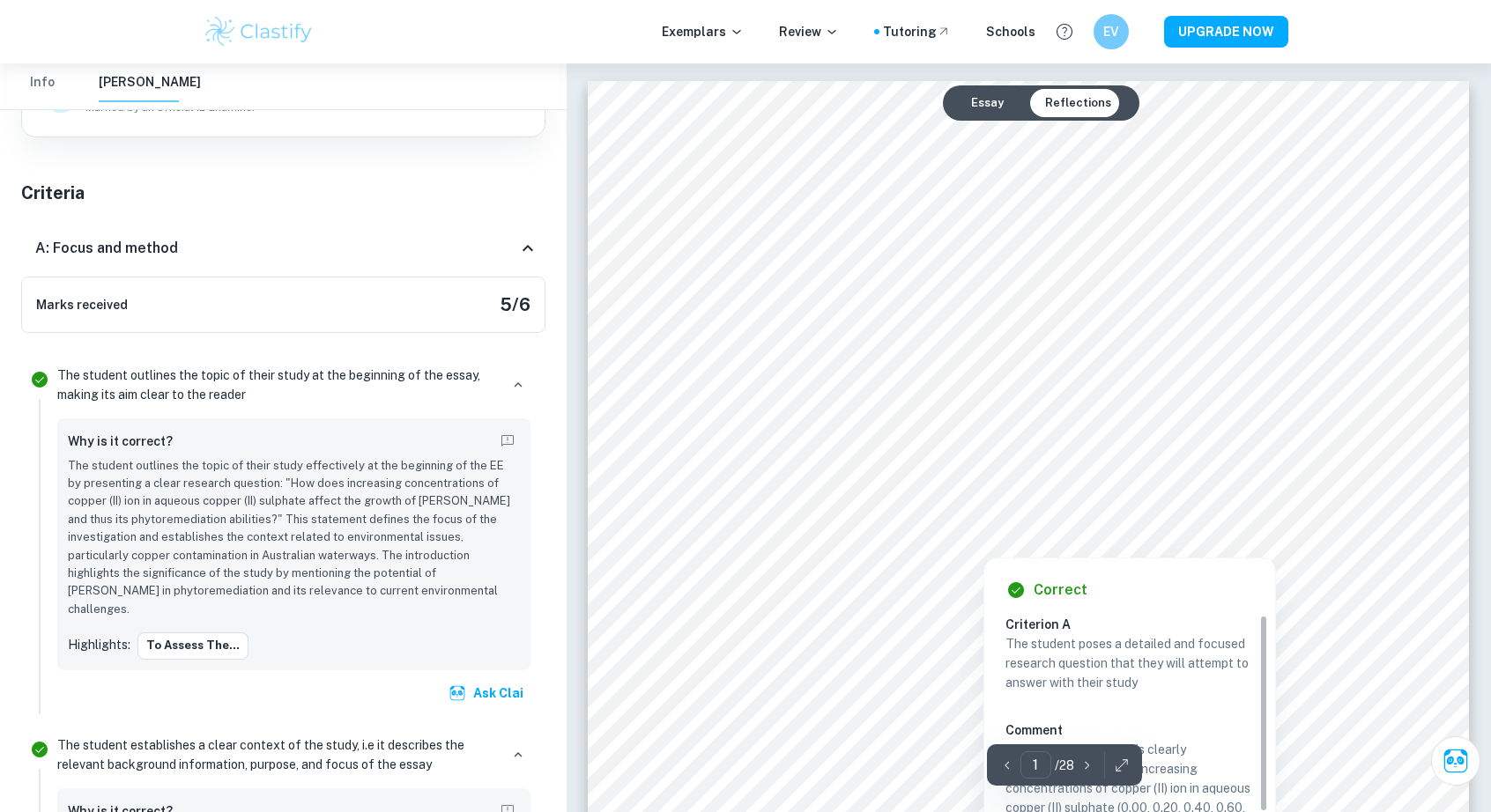
click at [749, 443] on div at bounding box center [788, 446] width 131 height 34
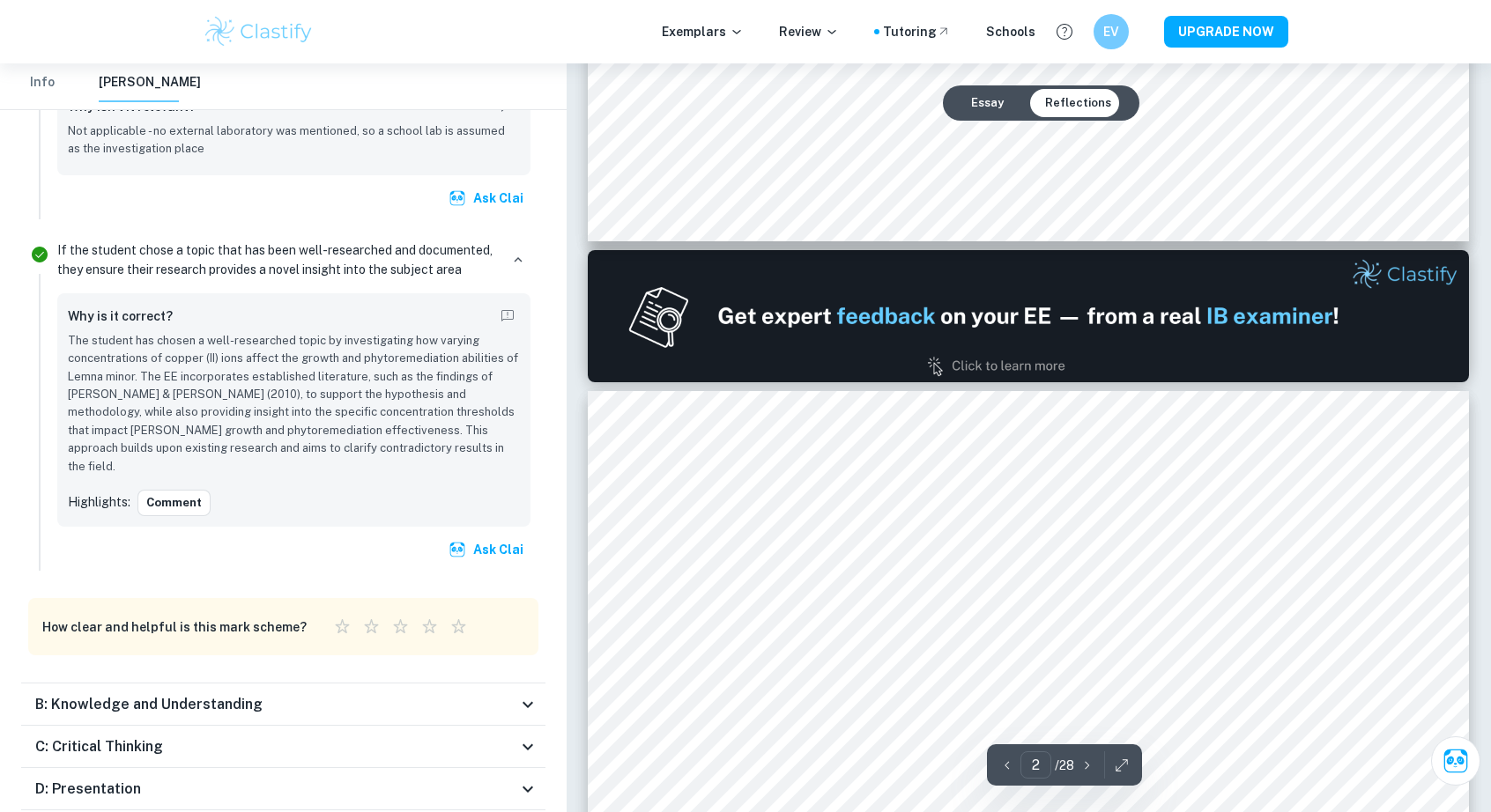
scroll to position [1036, 0]
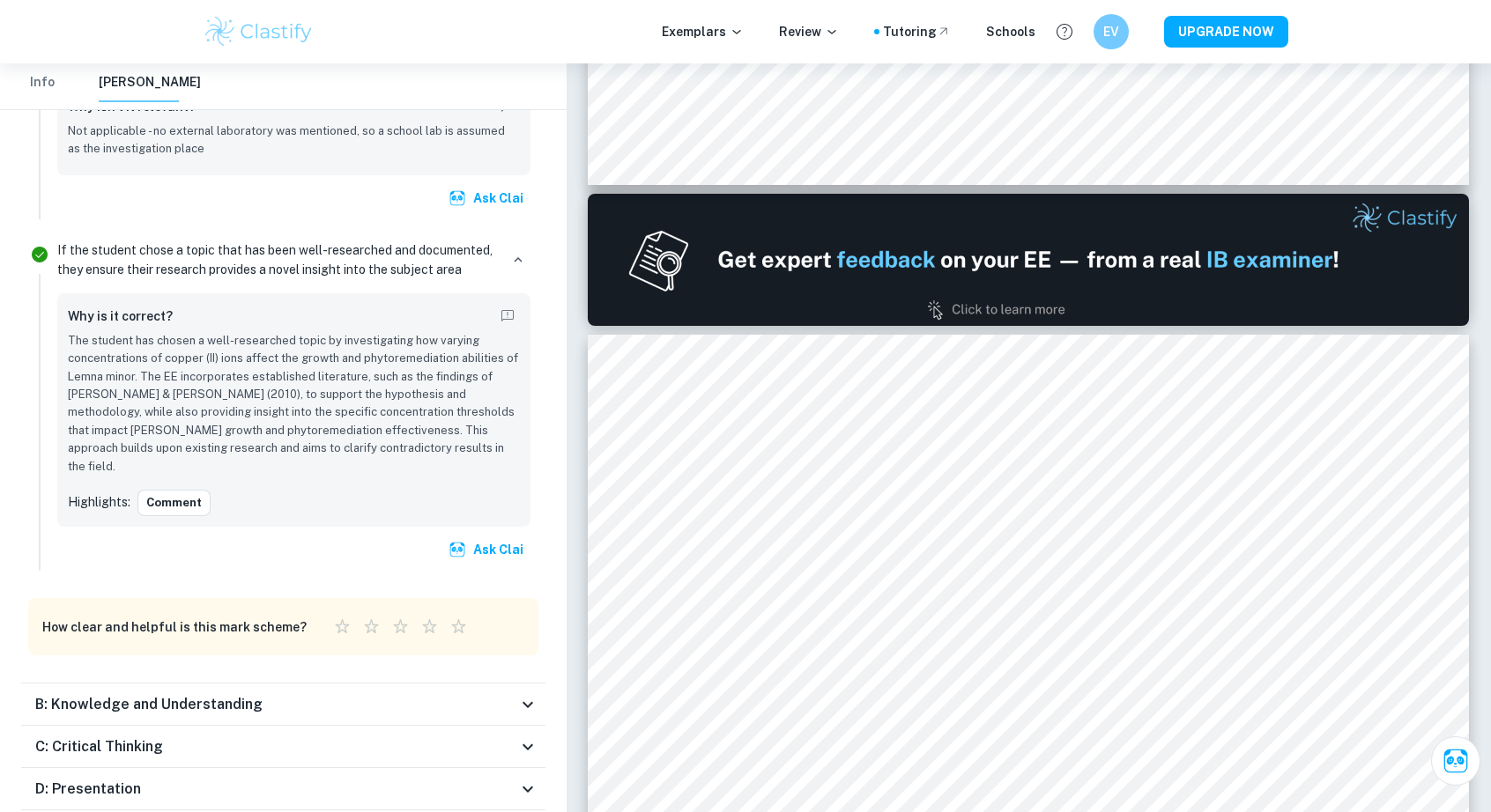
click at [273, 778] on div "D: Presentation" at bounding box center [276, 788] width 482 height 21
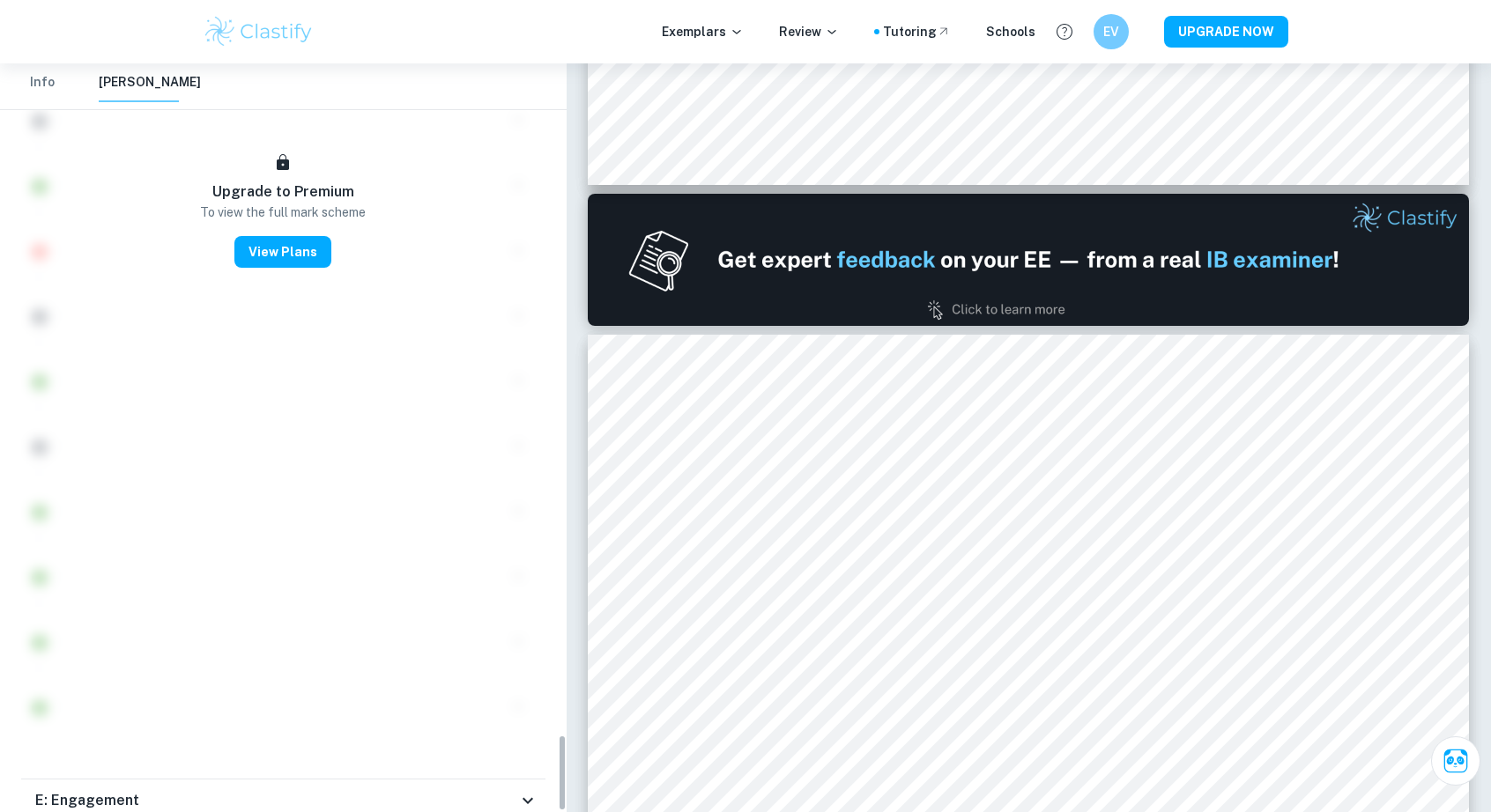
scroll to position [6566, 0]
click at [518, 761] on icon at bounding box center [527, 771] width 21 height 21
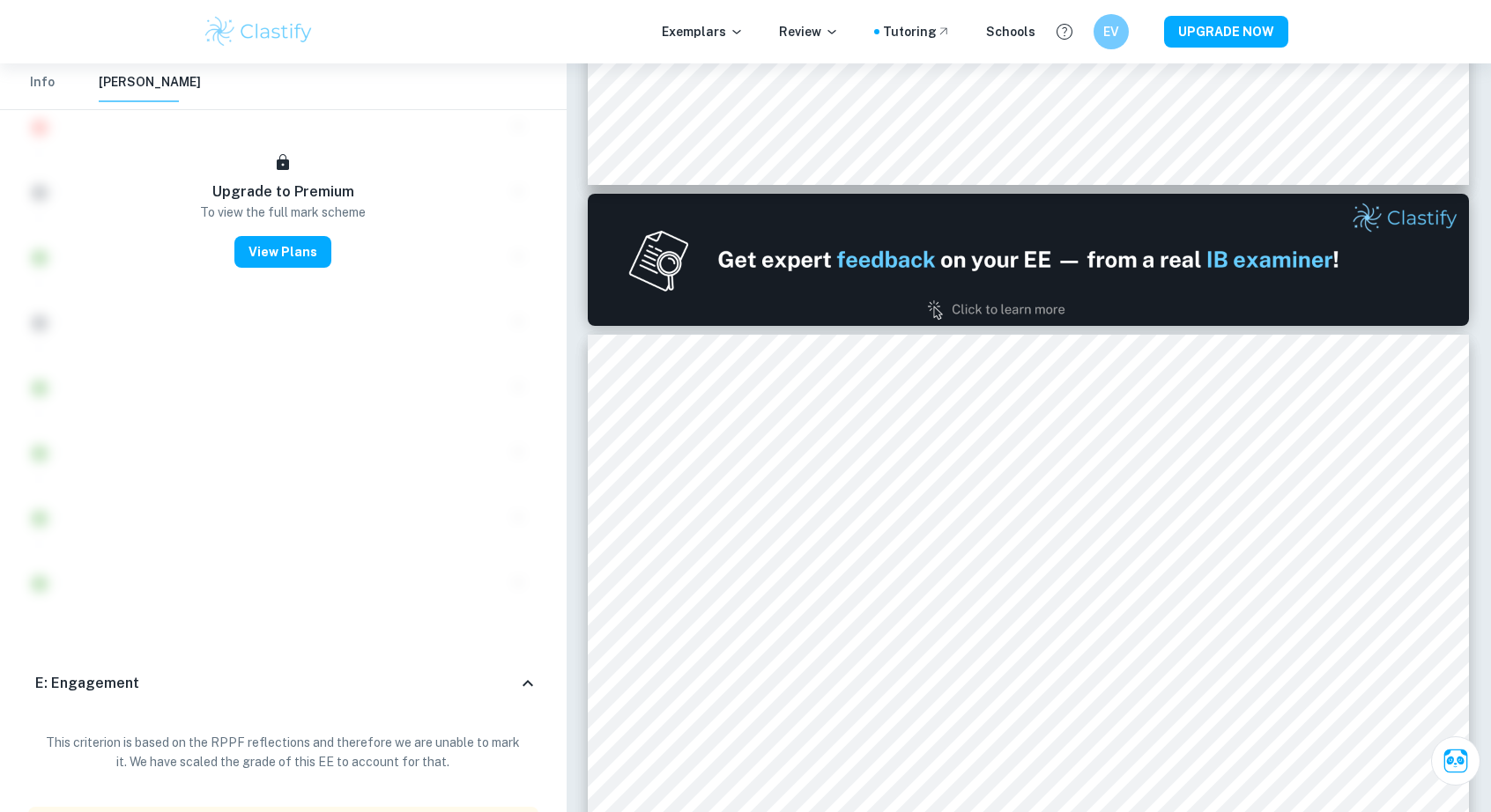
click at [515, 673] on div "E: Engagement" at bounding box center [276, 683] width 482 height 21
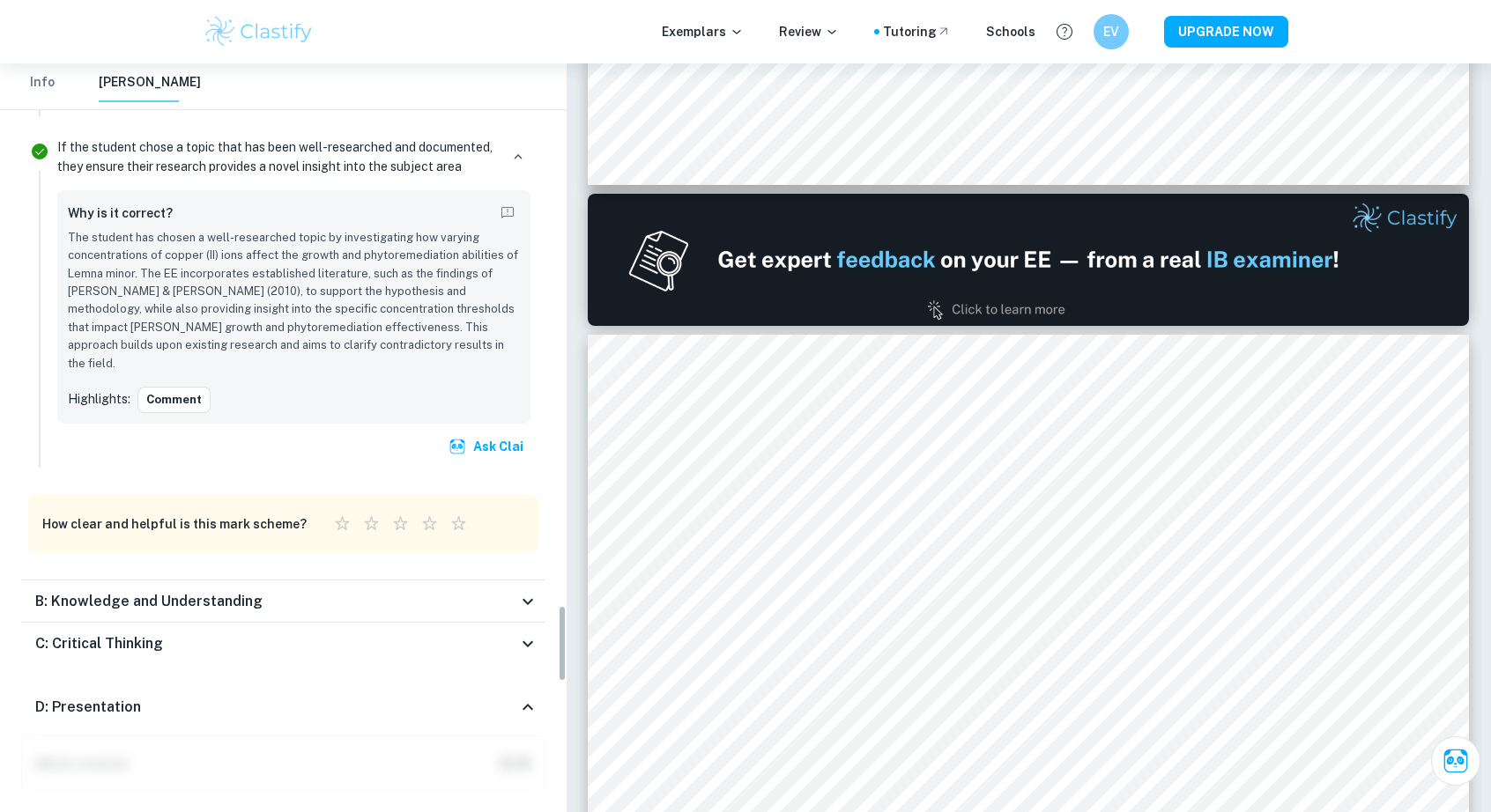
scroll to position [5293, 0]
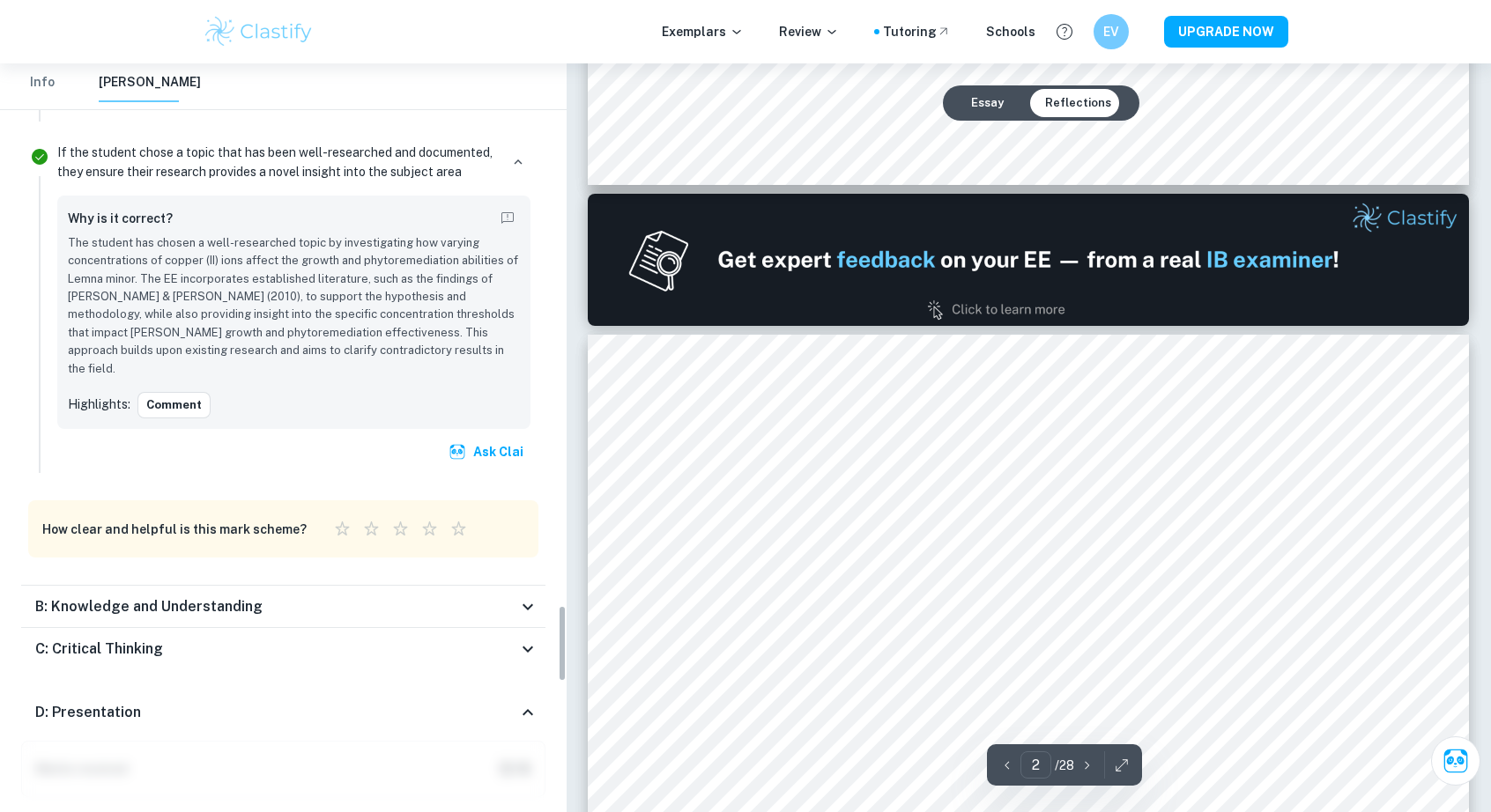
click at [523, 703] on icon at bounding box center [527, 712] width 21 height 21
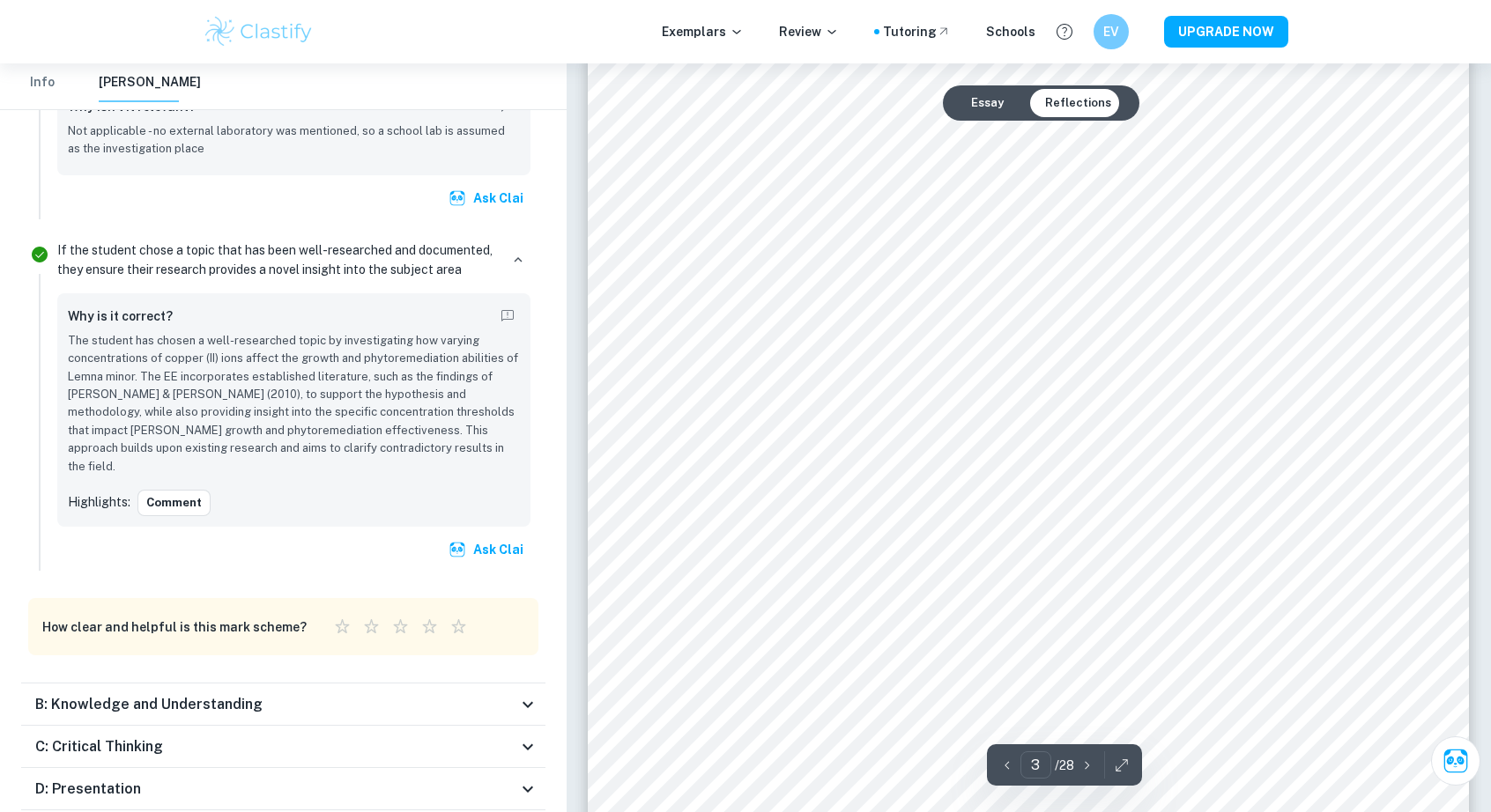
scroll to position [2614, 0]
type input "4"
